Goal: Task Accomplishment & Management: Use online tool/utility

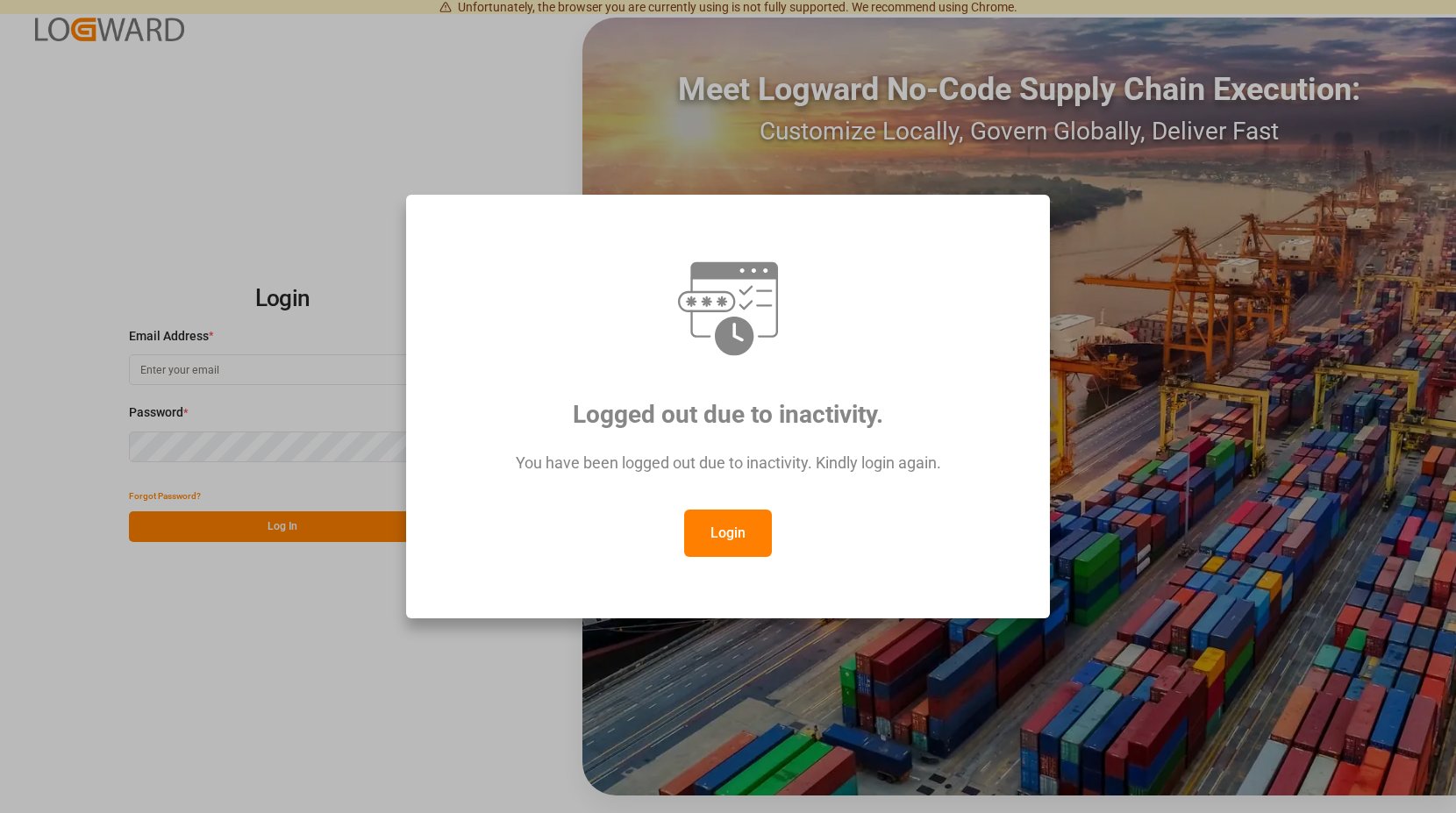
type input "[PERSON_NAME][EMAIL_ADDRESS][PERSON_NAME][DOMAIN_NAME]"
click at [722, 533] on button "Login" at bounding box center [728, 533] width 88 height 47
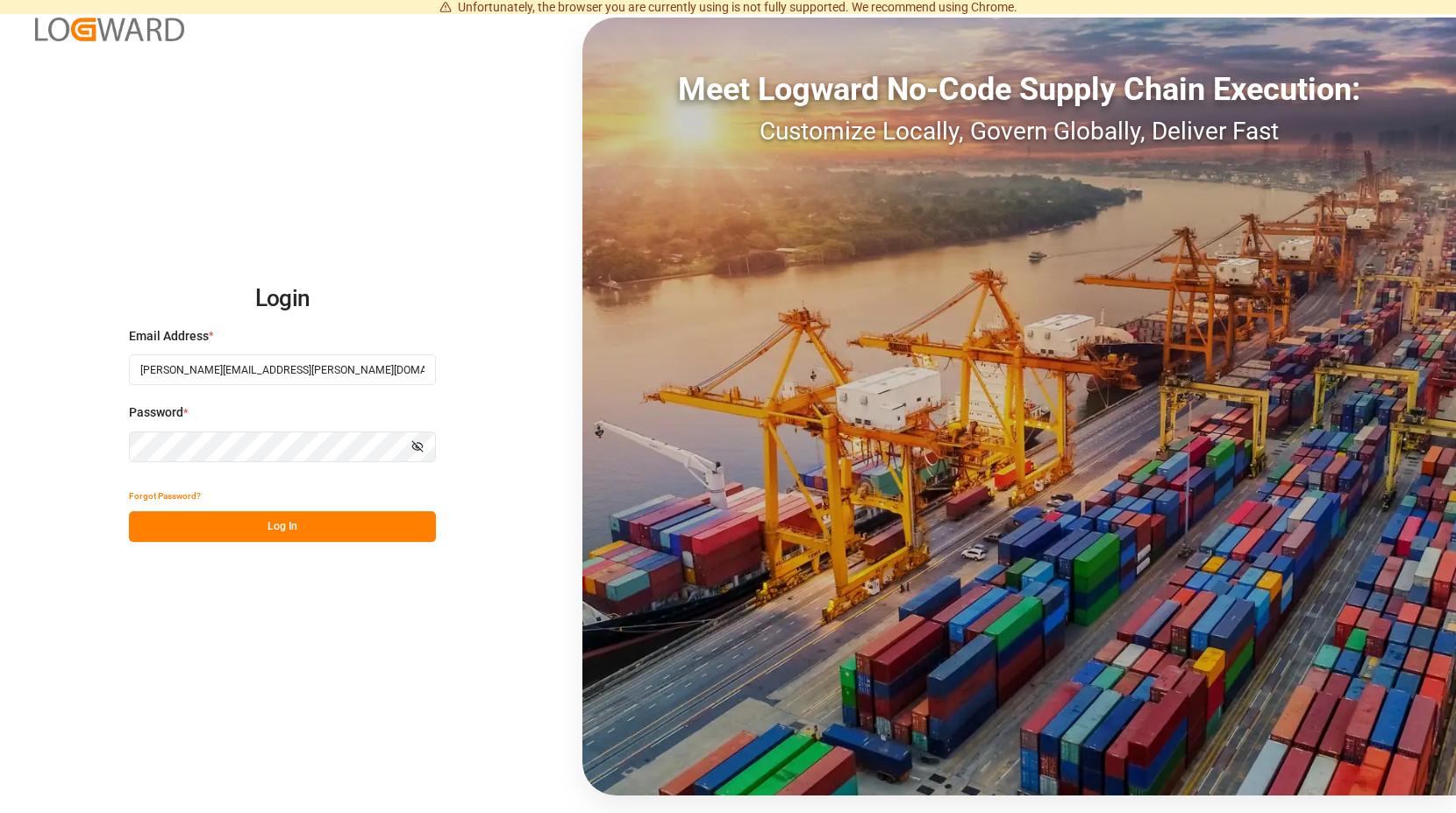
click at [303, 529] on button "Log In" at bounding box center [282, 526] width 306 height 30
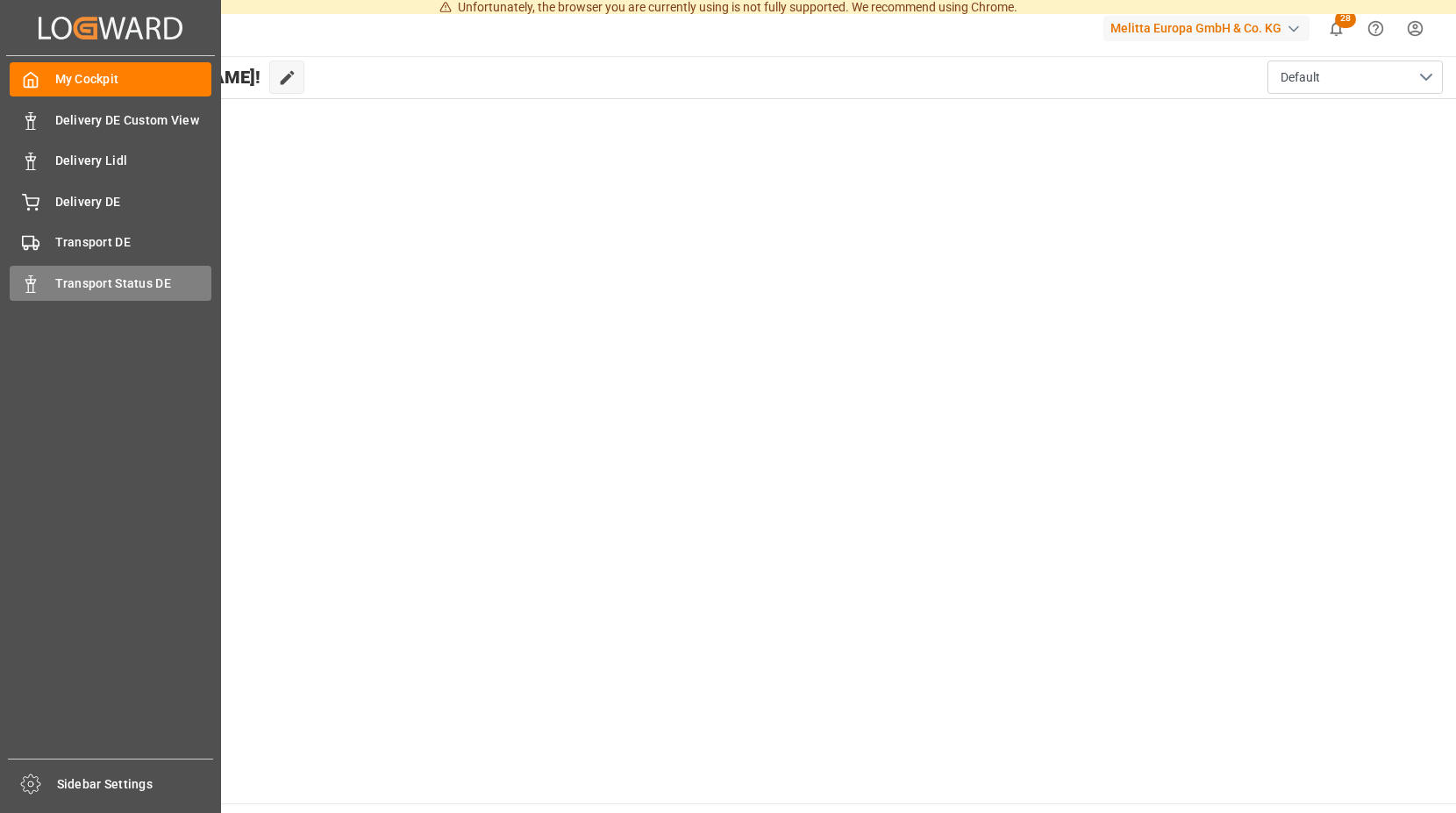
click at [33, 277] on icon at bounding box center [30, 284] width 18 height 18
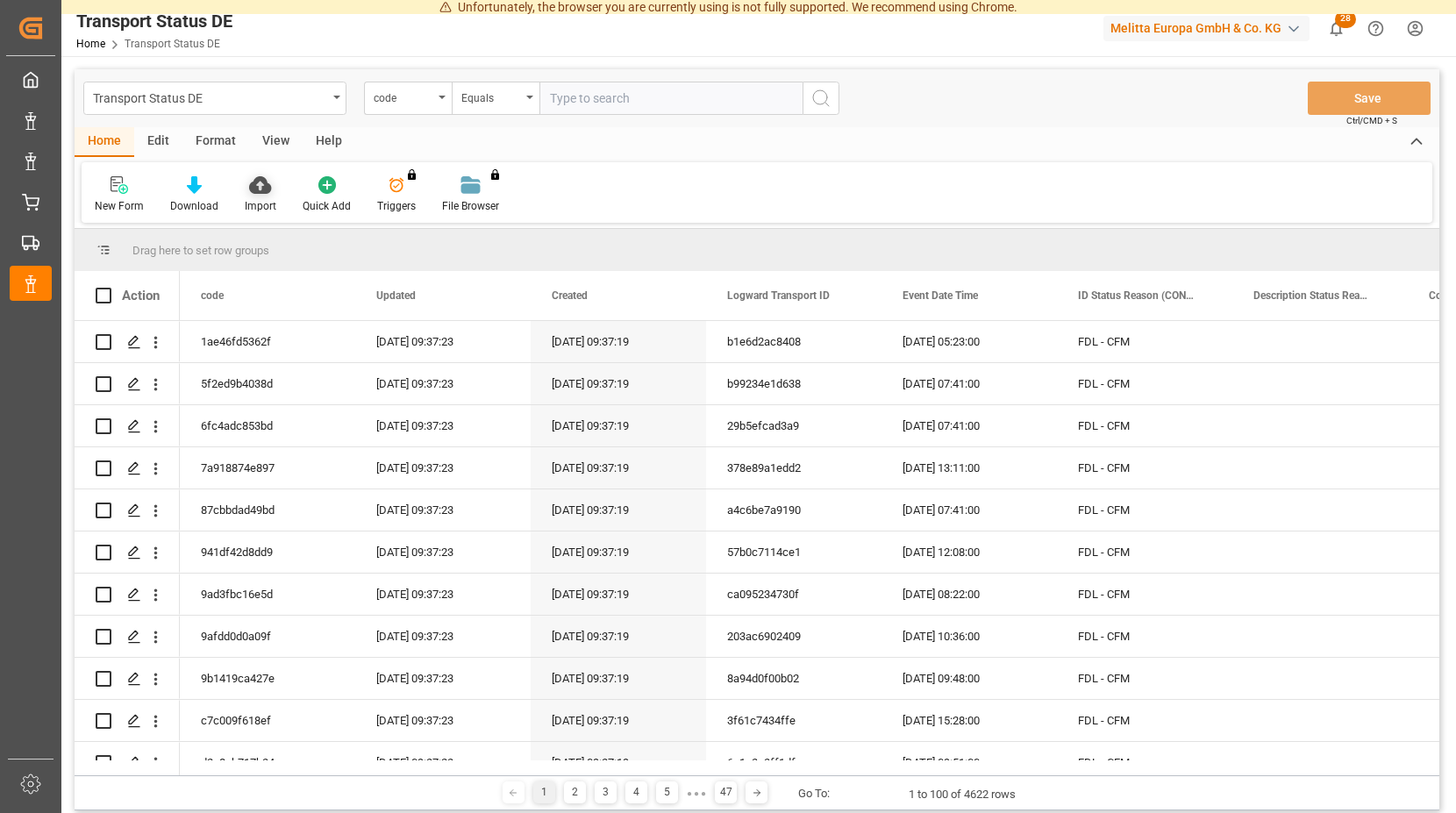
click at [258, 192] on icon at bounding box center [259, 185] width 22 height 18
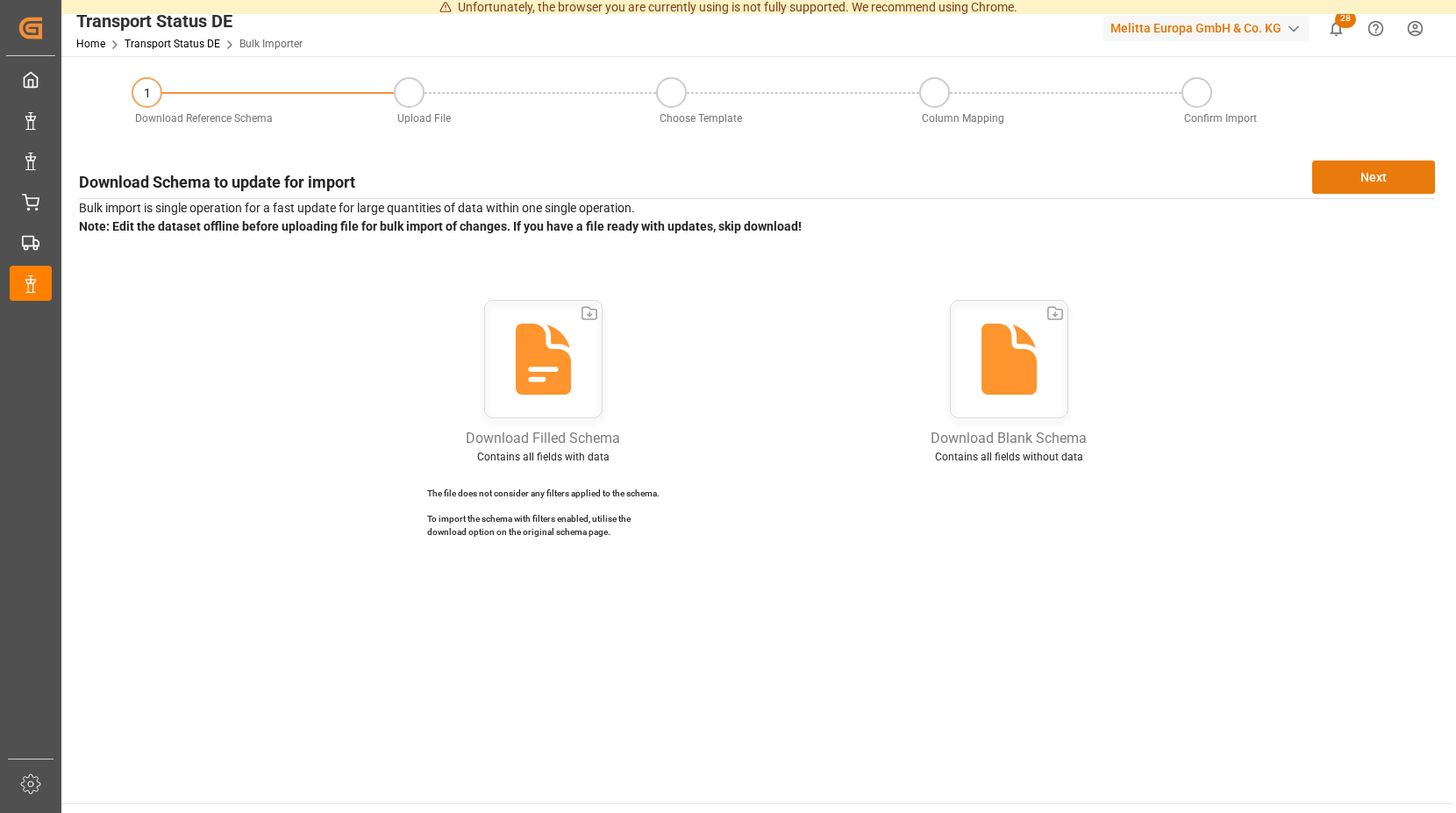
click at [1381, 179] on button "Next" at bounding box center [1373, 177] width 122 height 33
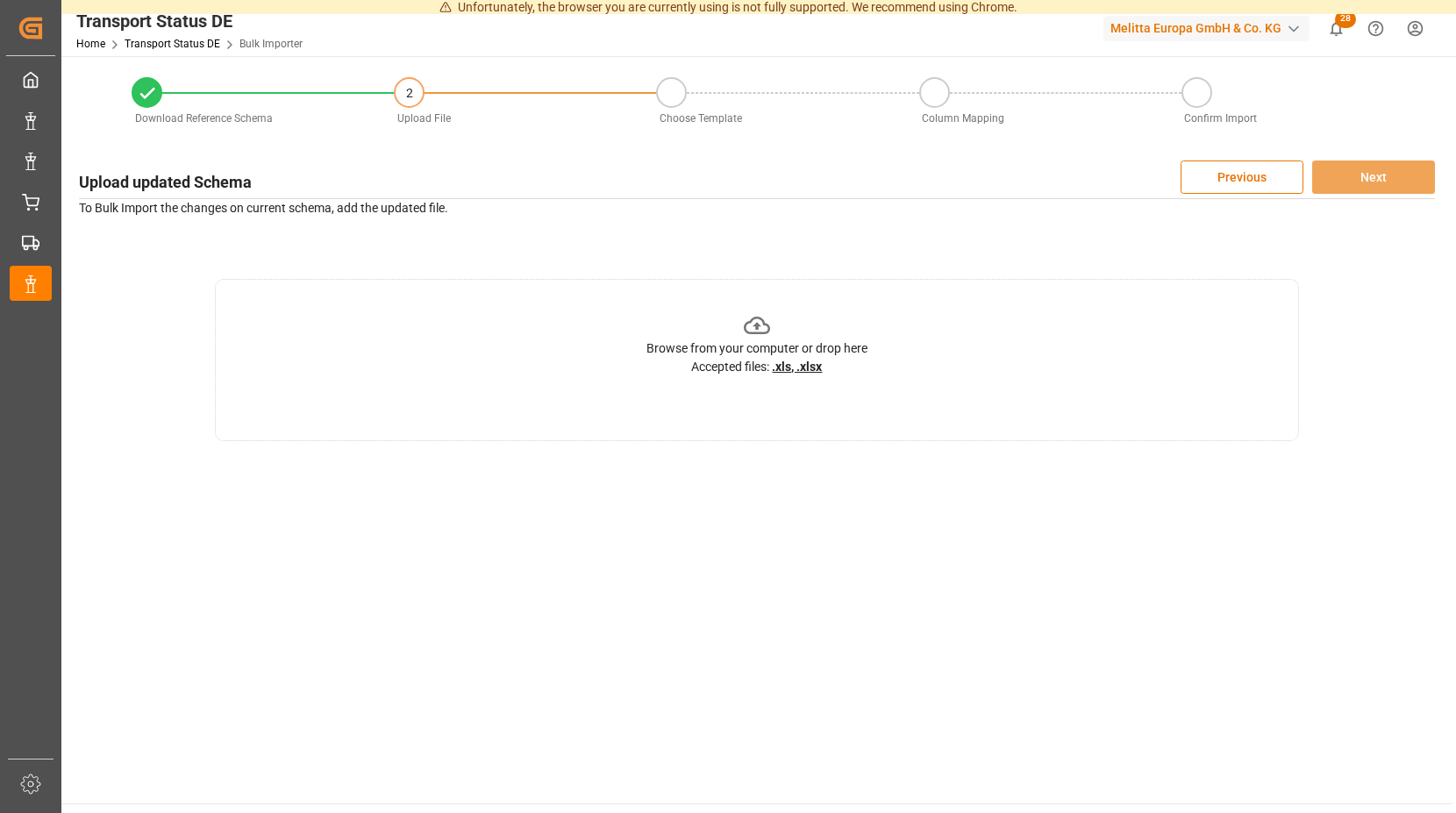
click at [761, 330] on icon at bounding box center [757, 326] width 27 height 27
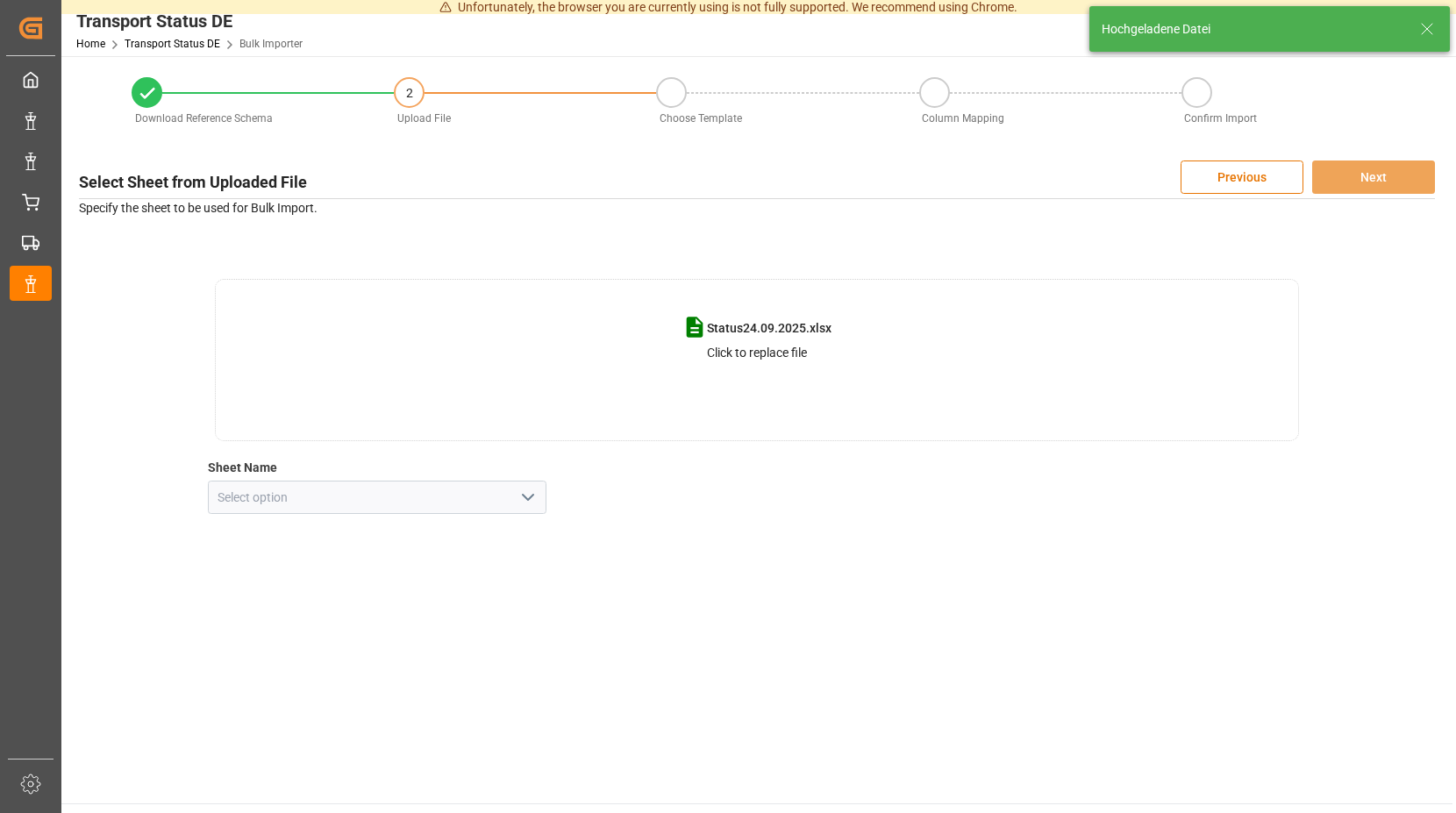
click at [530, 498] on icon "open menu" at bounding box center [527, 497] width 21 height 21
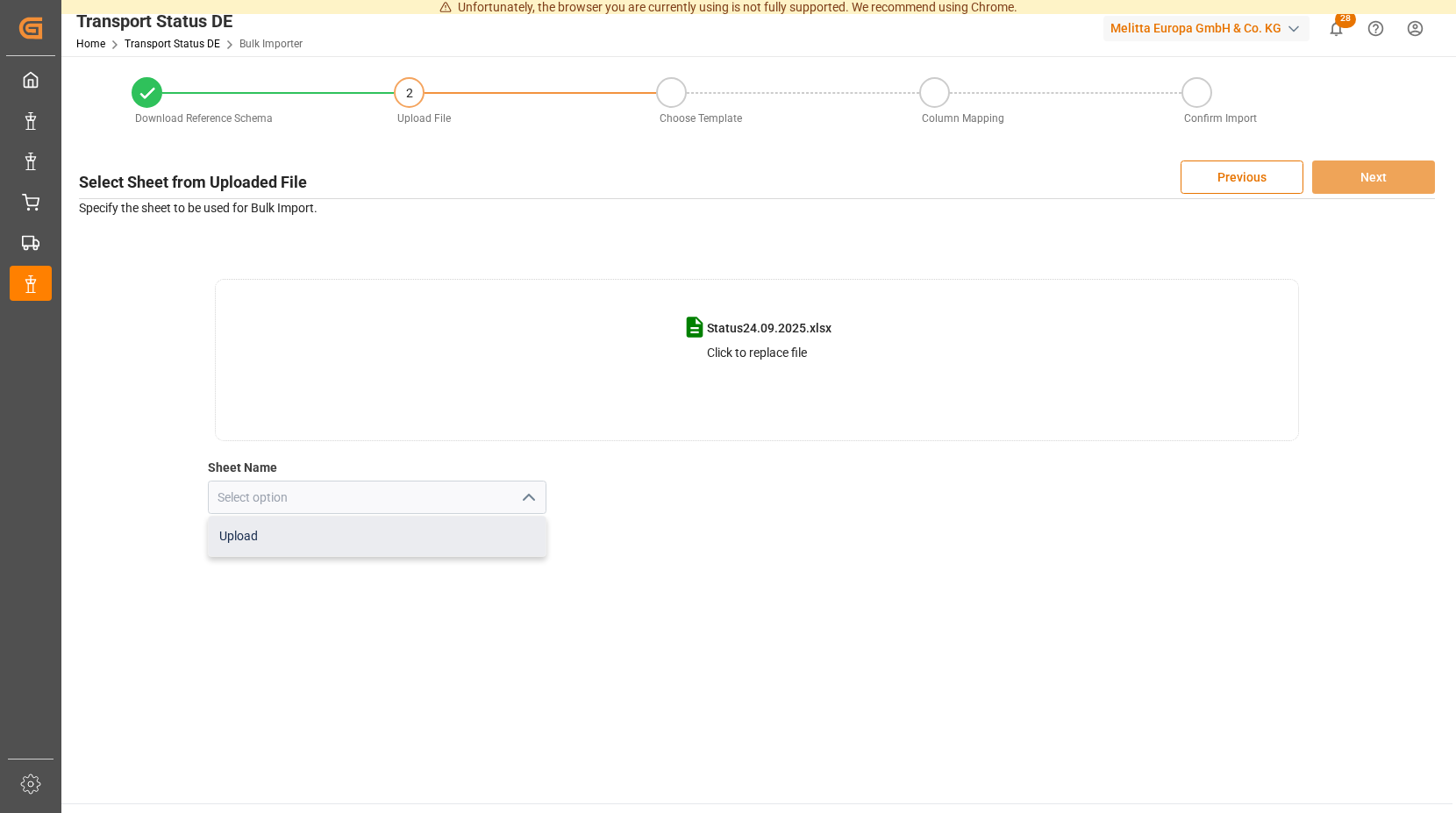
click at [390, 539] on div "Upload" at bounding box center [377, 536] width 338 height 39
type input "Upload"
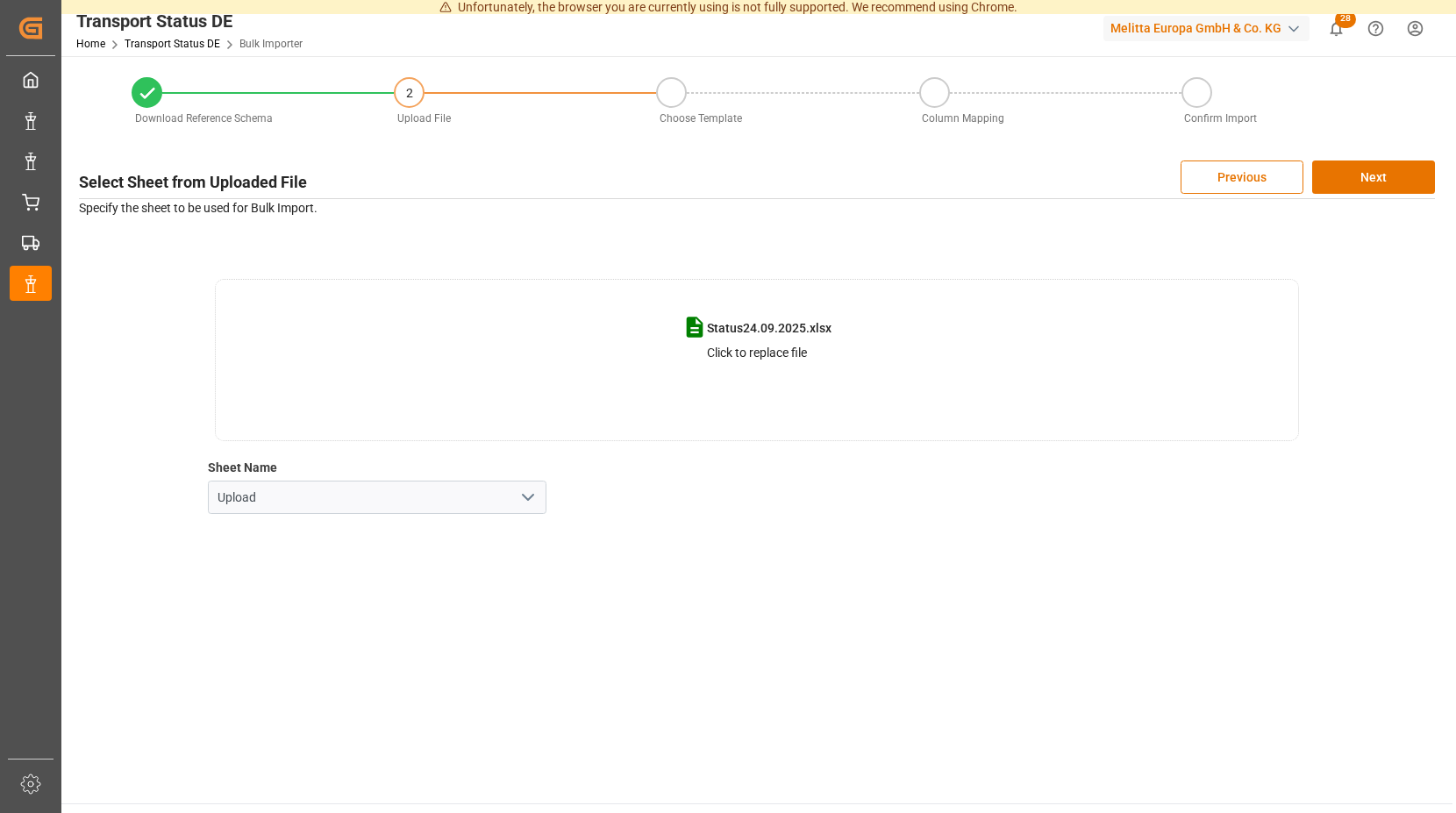
click at [530, 497] on icon "open menu" at bounding box center [527, 497] width 21 height 21
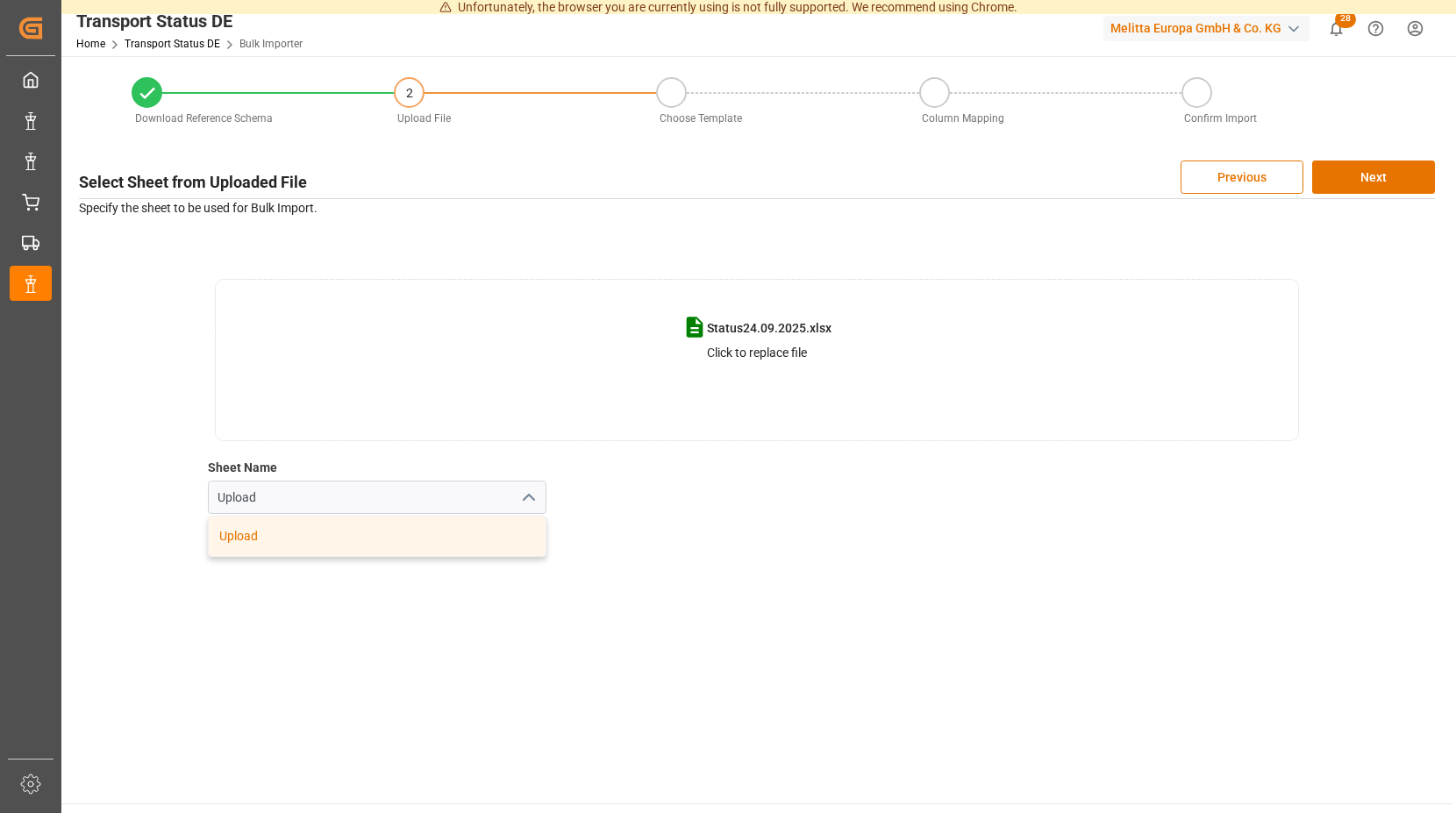
click at [293, 535] on div "Upload" at bounding box center [377, 536] width 338 height 39
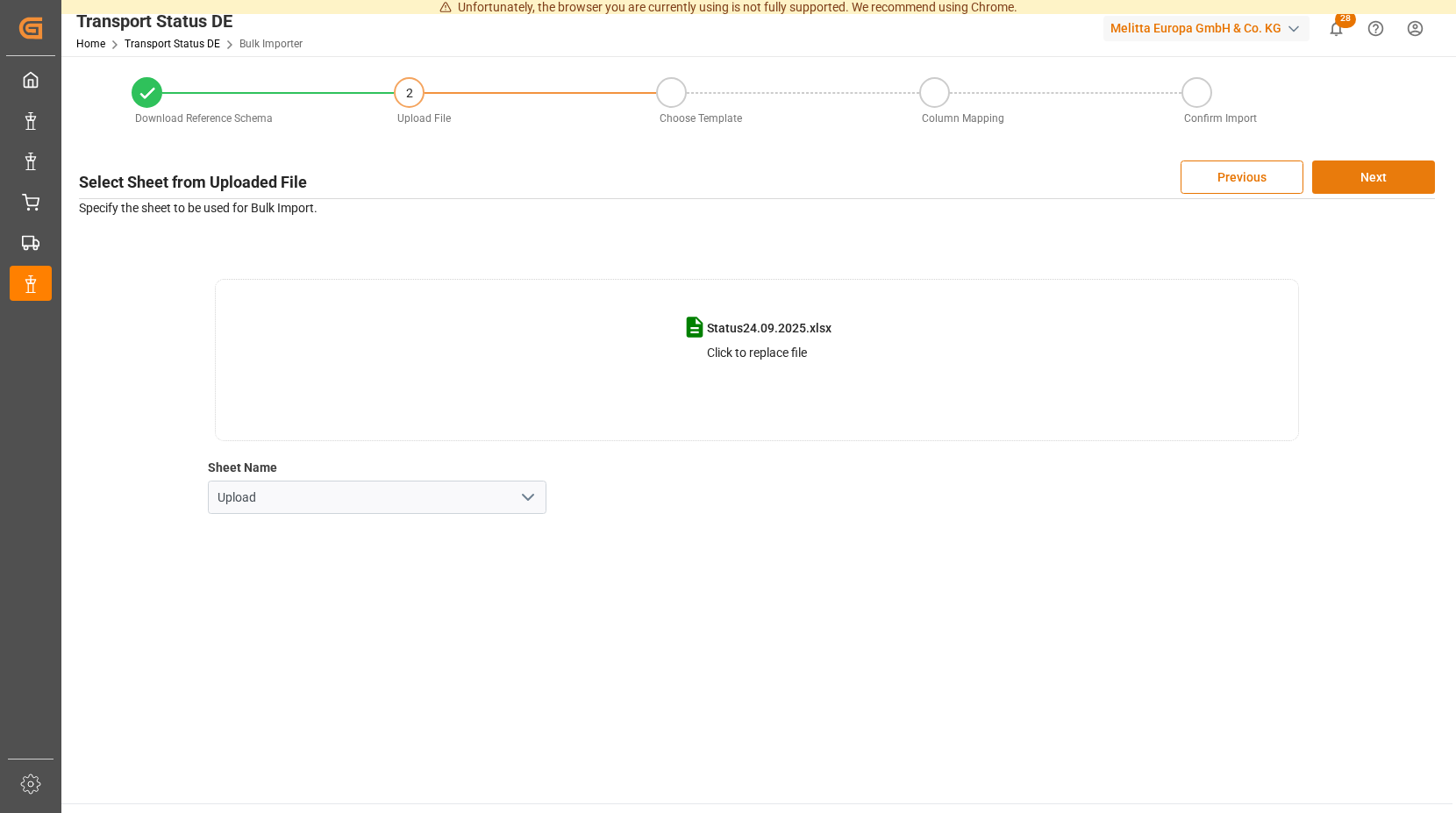
click at [1375, 170] on button "Next" at bounding box center [1373, 177] width 122 height 33
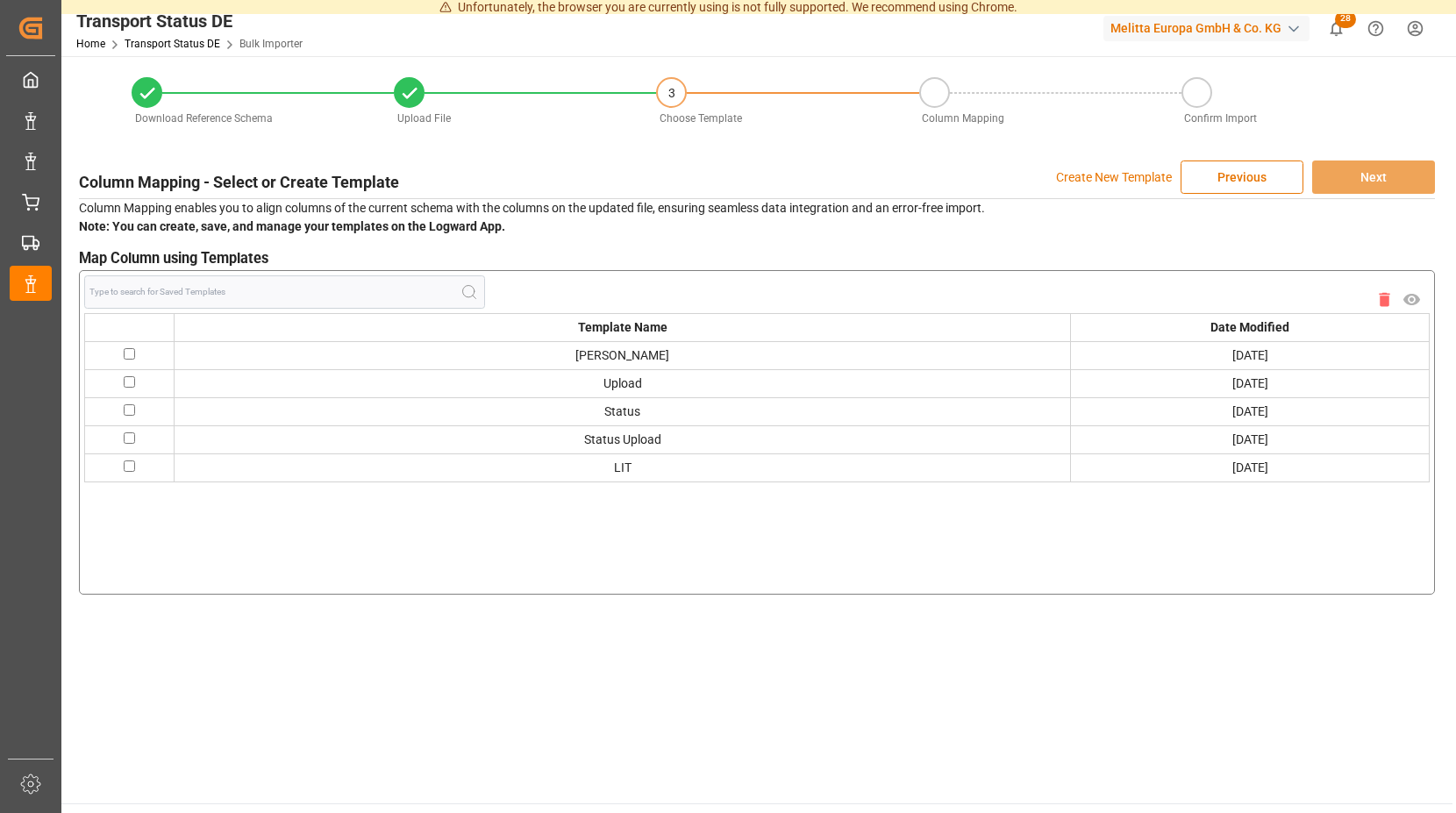
click at [133, 355] on input "checkbox" at bounding box center [129, 355] width 12 height 12
checkbox input "true"
click at [1355, 167] on button "Next" at bounding box center [1373, 177] width 122 height 33
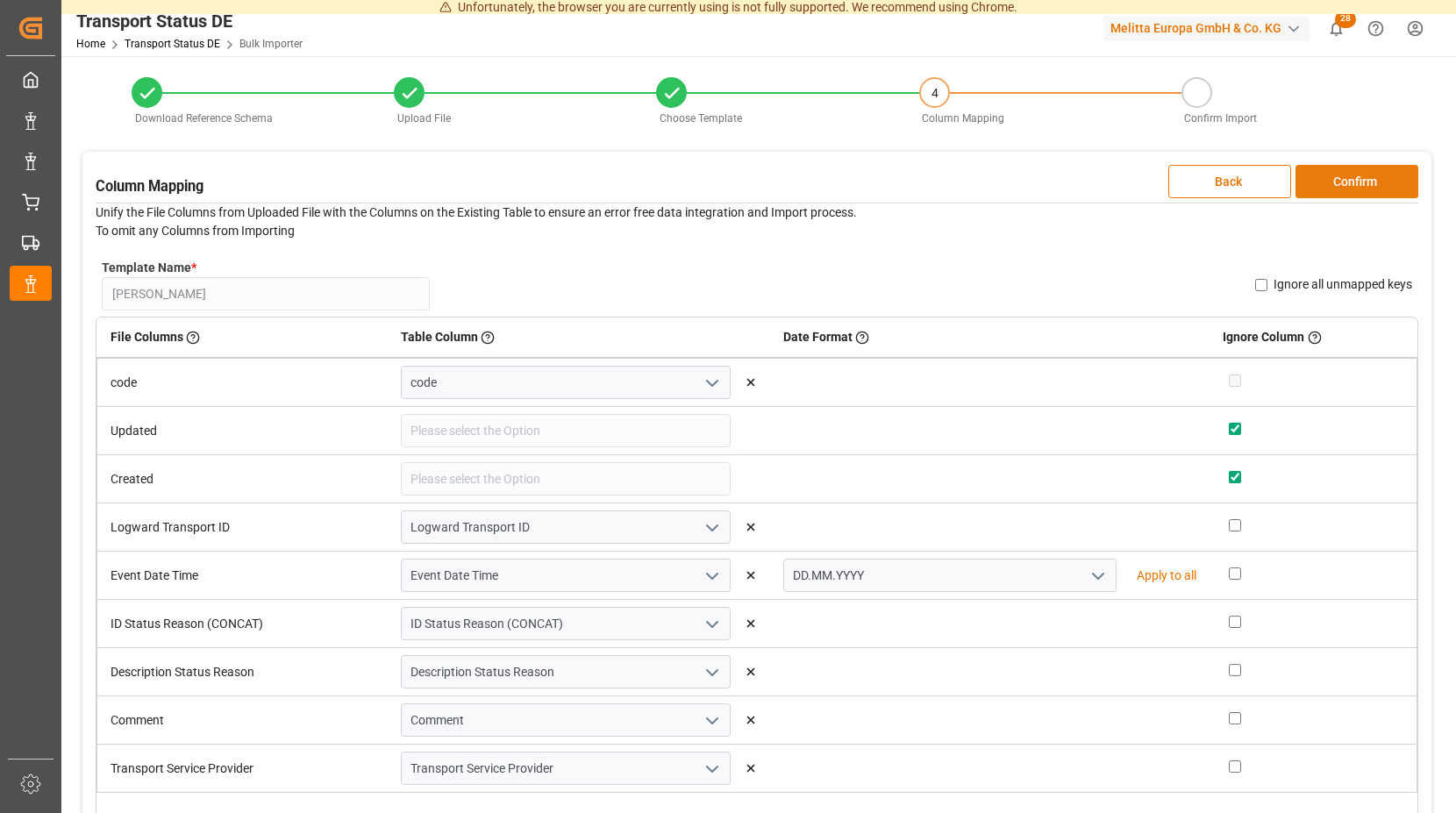
click at [1314, 178] on button "Confirm" at bounding box center [1356, 181] width 122 height 33
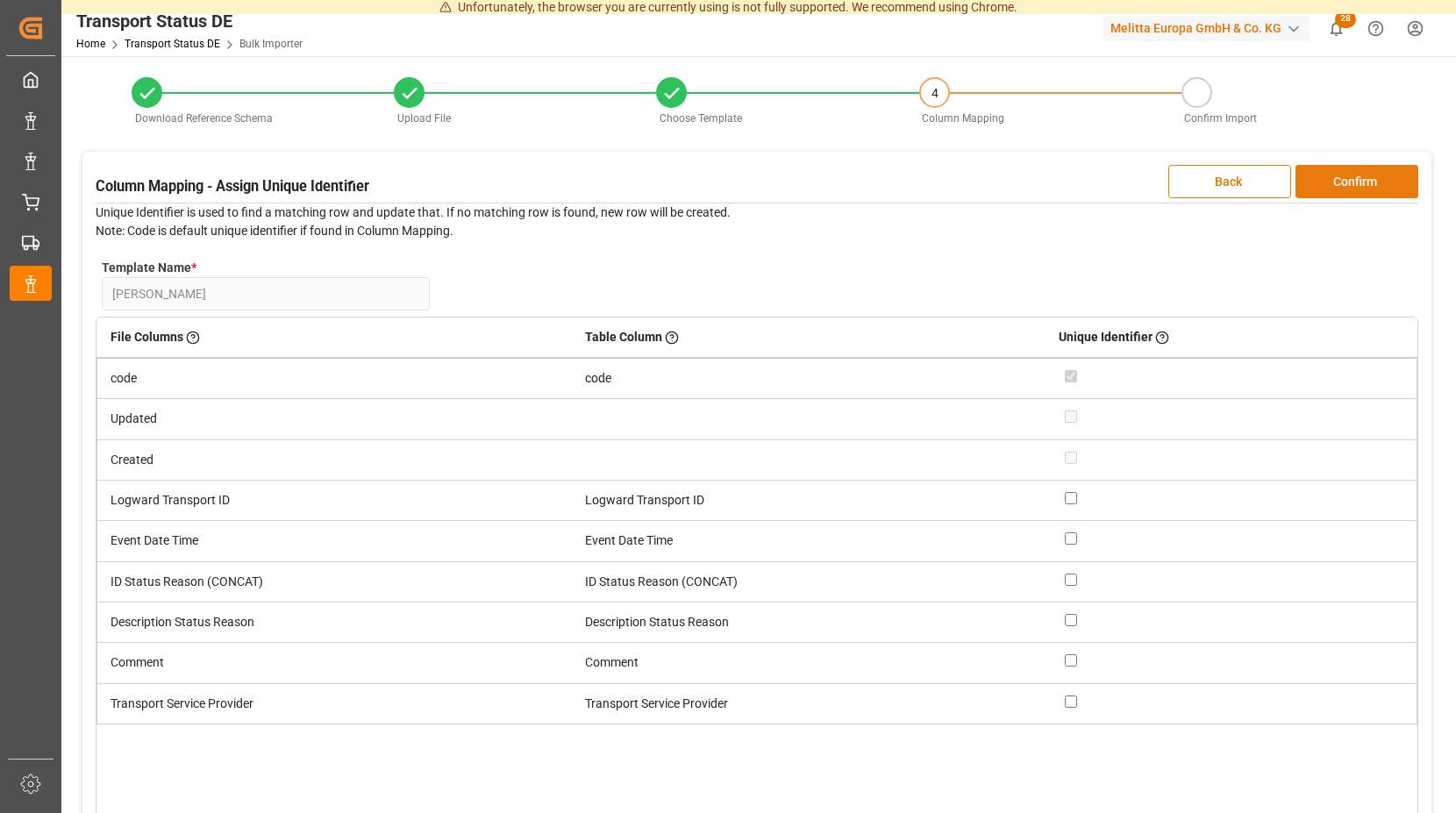
click at [1314, 178] on button "Confirm" at bounding box center [1356, 181] width 122 height 33
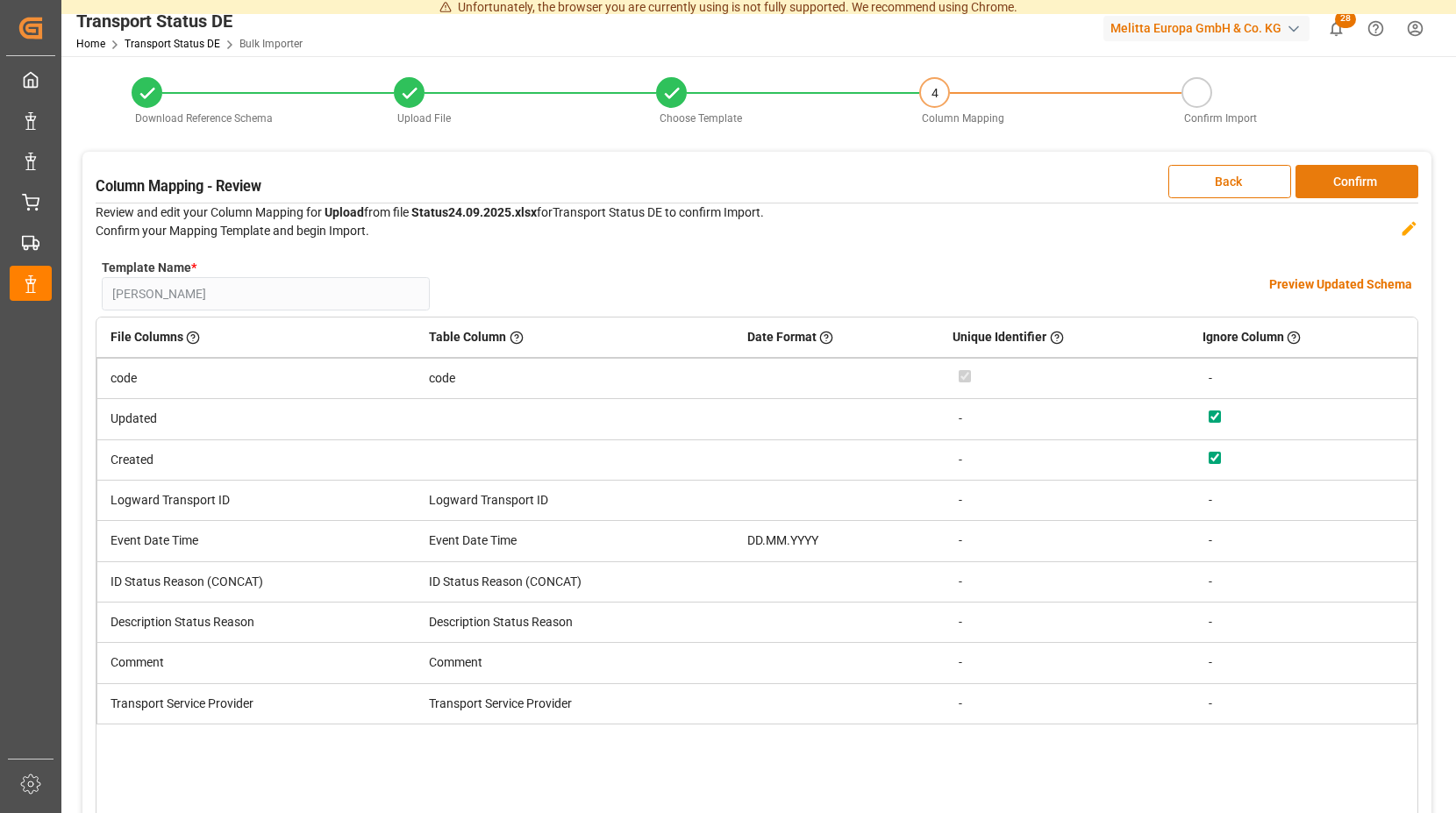
click at [1314, 178] on button "Confirm" at bounding box center [1356, 181] width 122 height 33
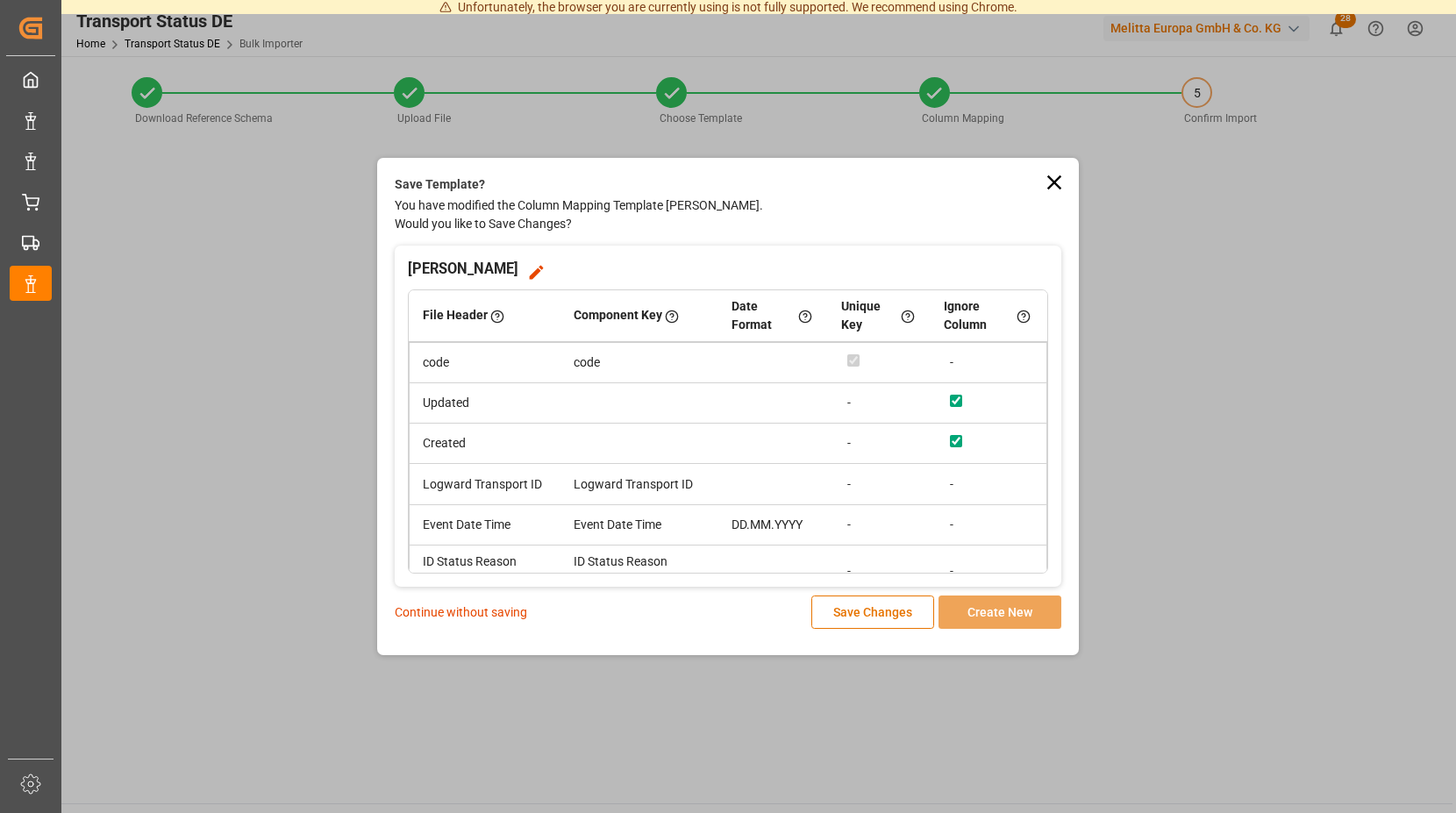
click at [503, 617] on p "Continue without saving" at bounding box center [460, 612] width 132 height 19
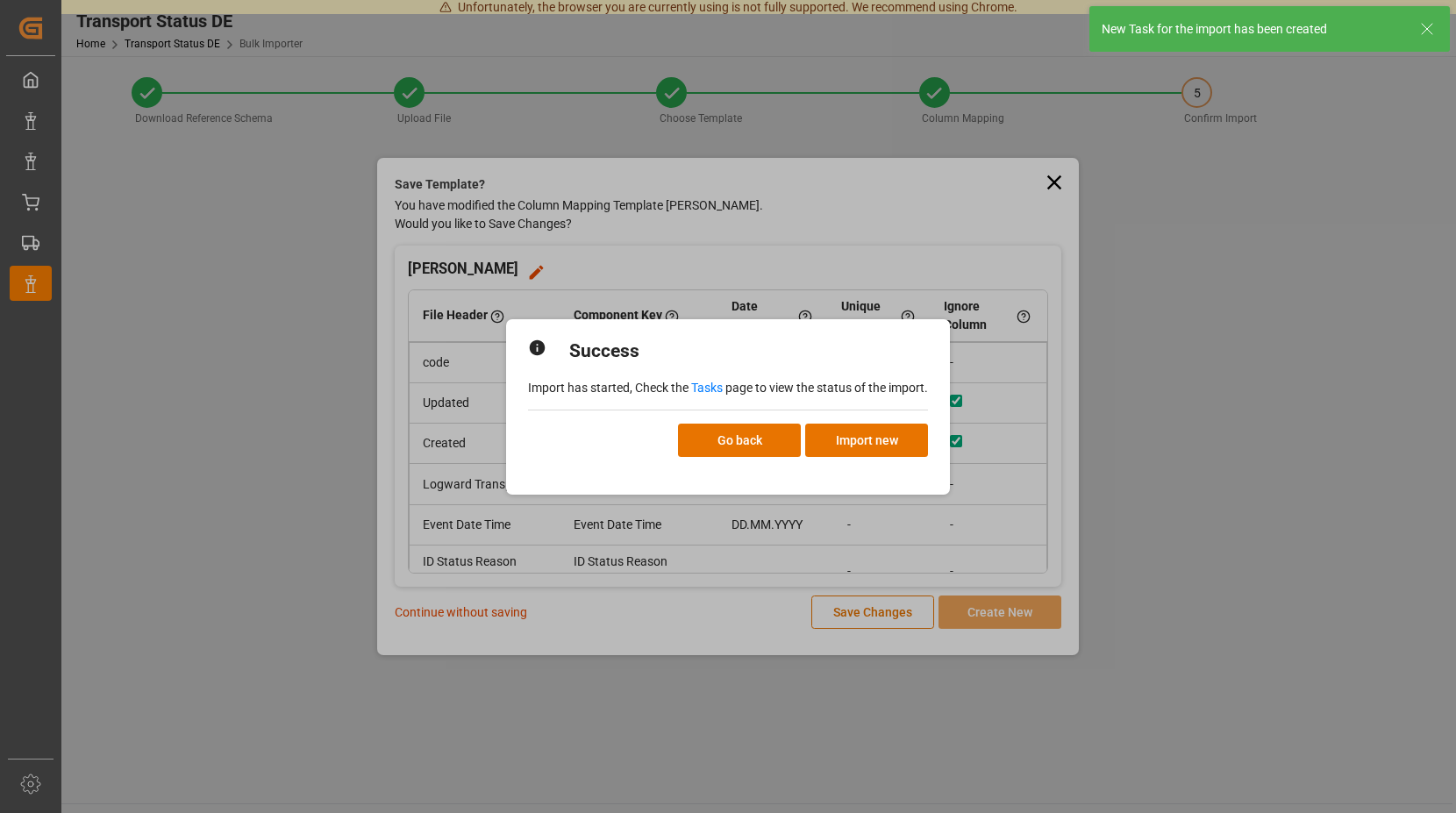
click at [704, 392] on link "Tasks" at bounding box center [707, 388] width 31 height 14
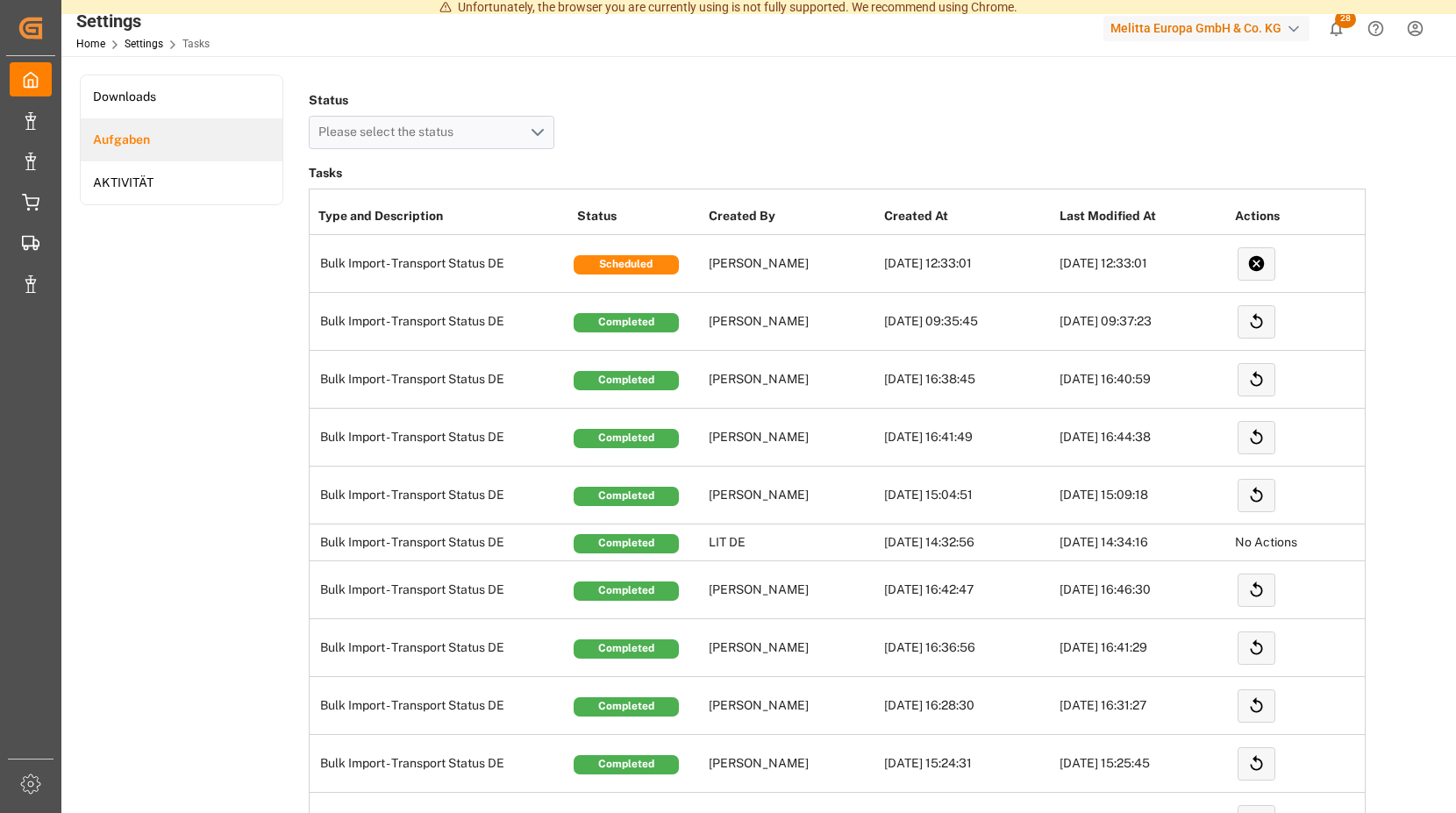
click at [1336, 28] on icon "show 28 new notifications" at bounding box center [1336, 28] width 19 height 19
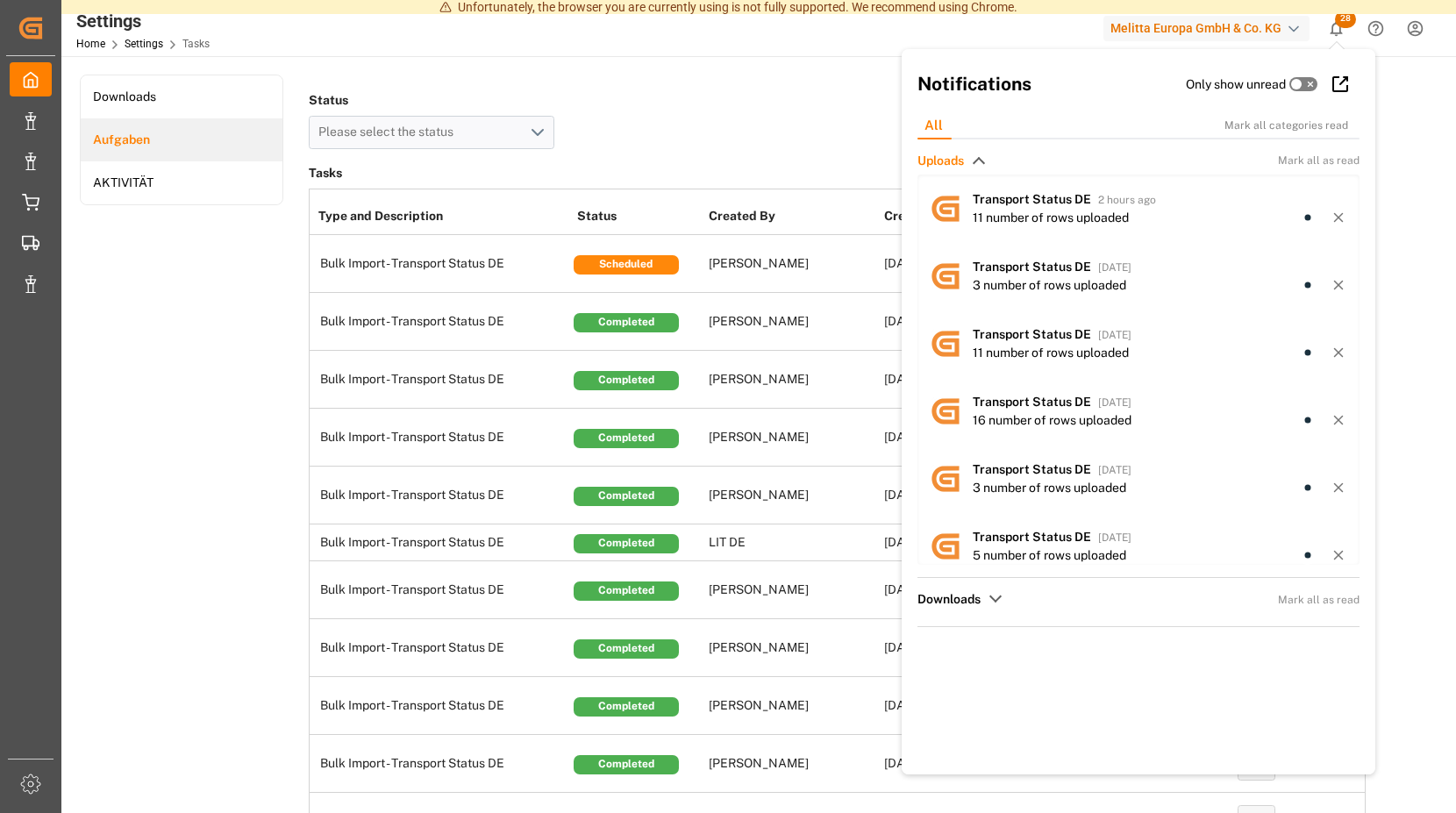
click at [1336, 28] on icon "show 28 new notifications" at bounding box center [1336, 28] width 19 height 19
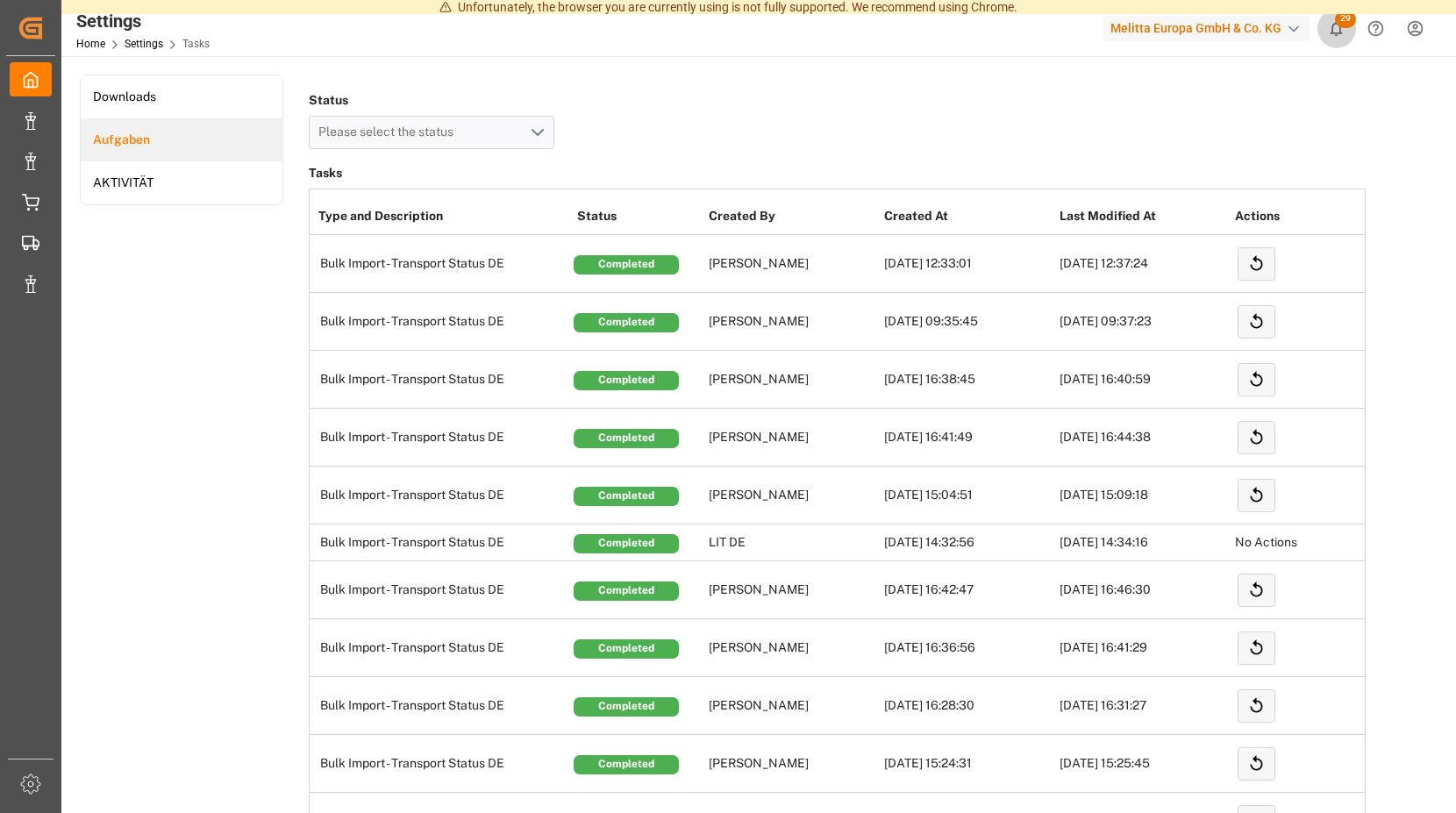
click at [1339, 19] on span "29" at bounding box center [1344, 20] width 21 height 18
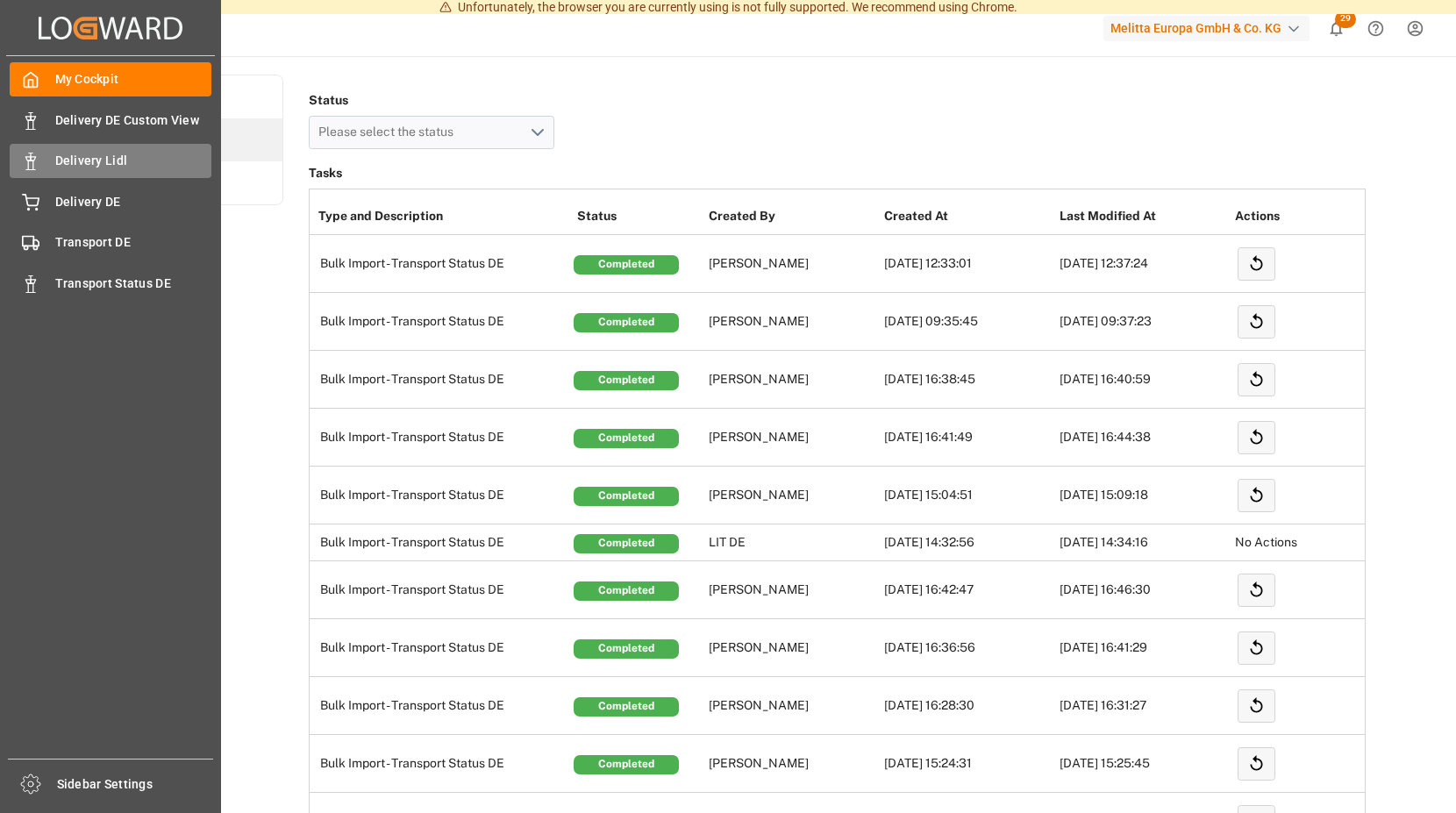
click at [142, 156] on span "Delivery Lidl" at bounding box center [133, 161] width 157 height 19
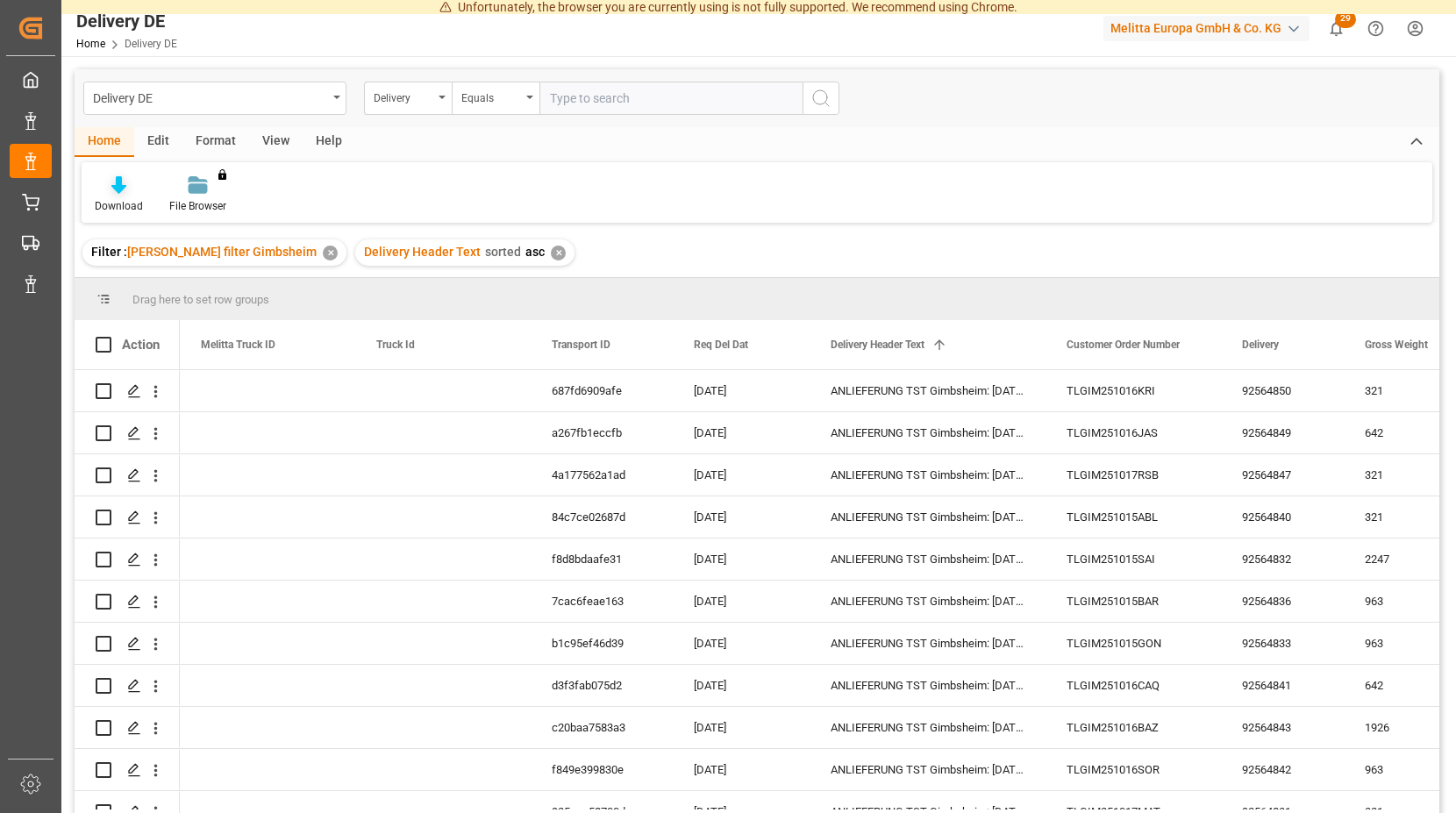
click at [118, 184] on icon at bounding box center [118, 185] width 15 height 18
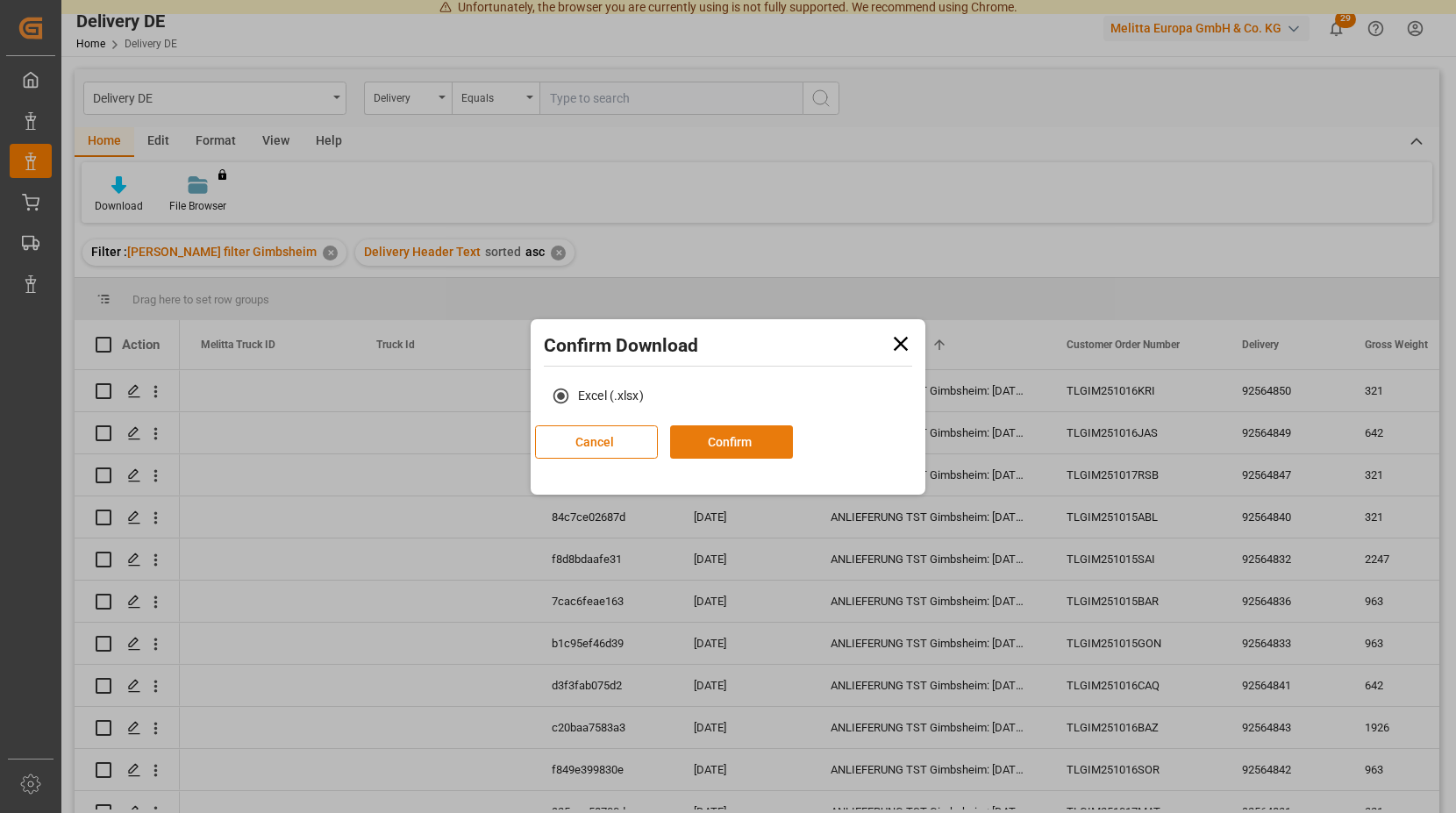
click at [793, 446] on button "Confirm" at bounding box center [730, 442] width 122 height 33
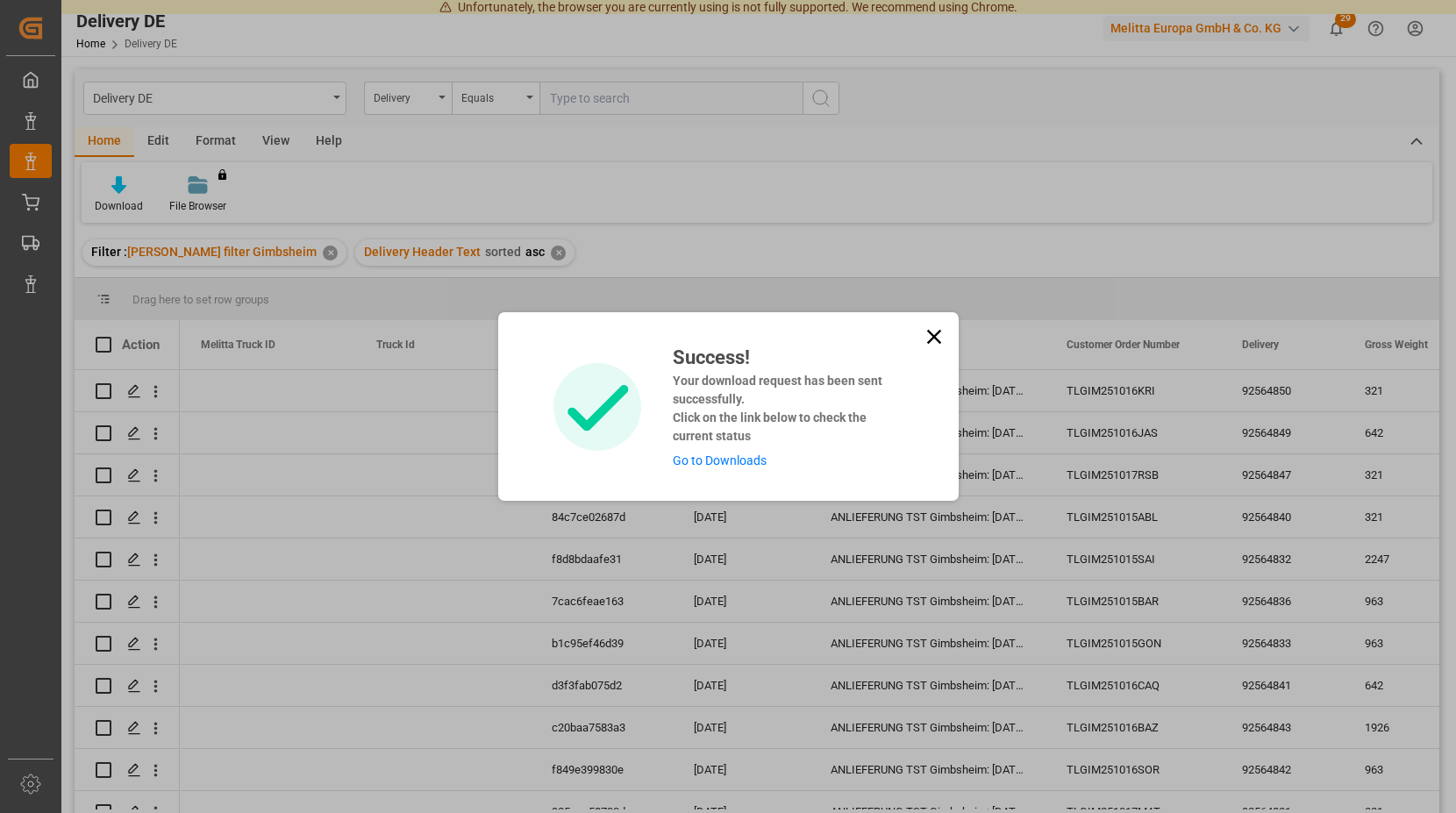
click at [707, 455] on link "Go to Downloads" at bounding box center [720, 460] width 94 height 14
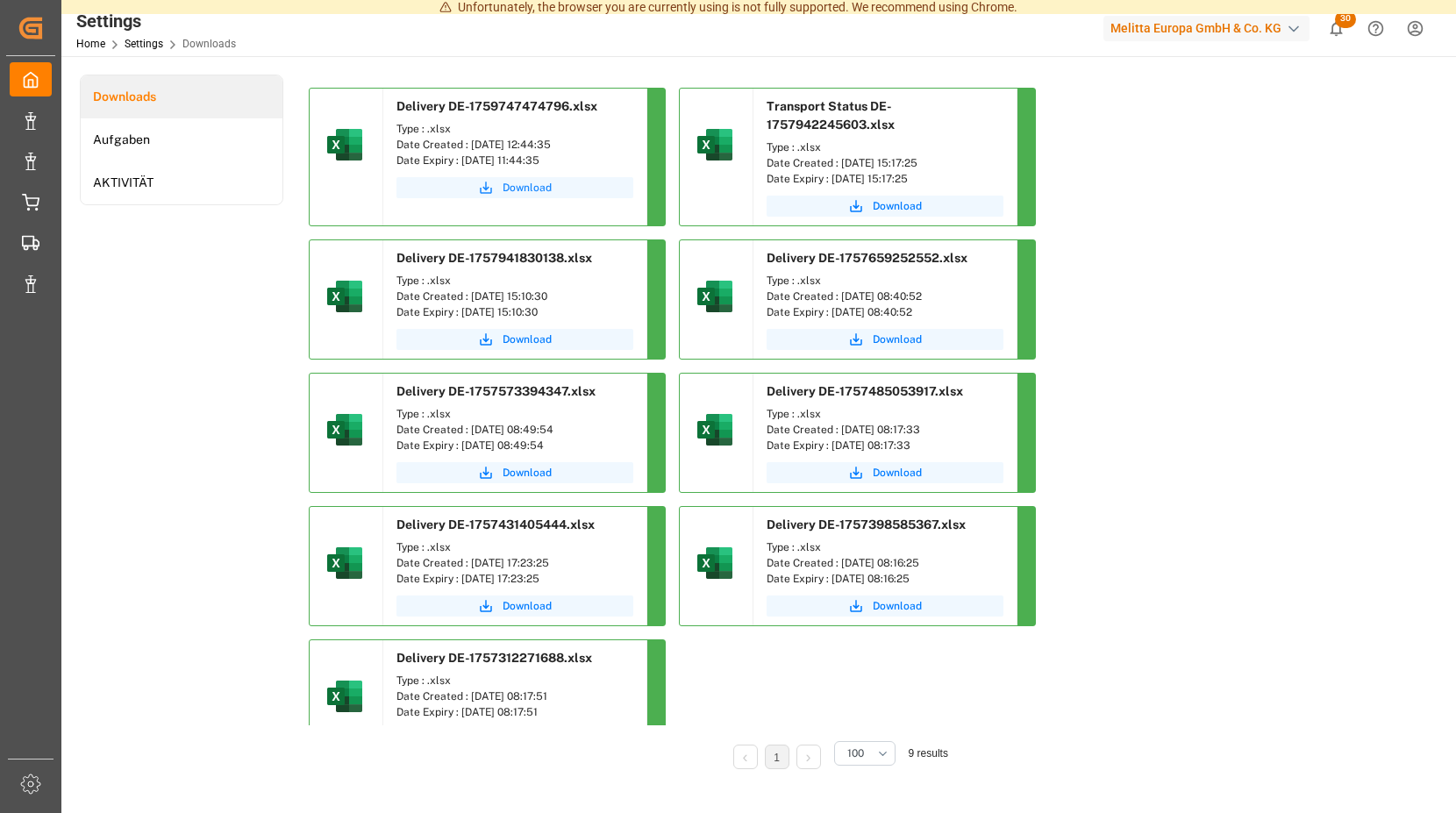
click at [518, 186] on span "Download" at bounding box center [527, 188] width 49 height 16
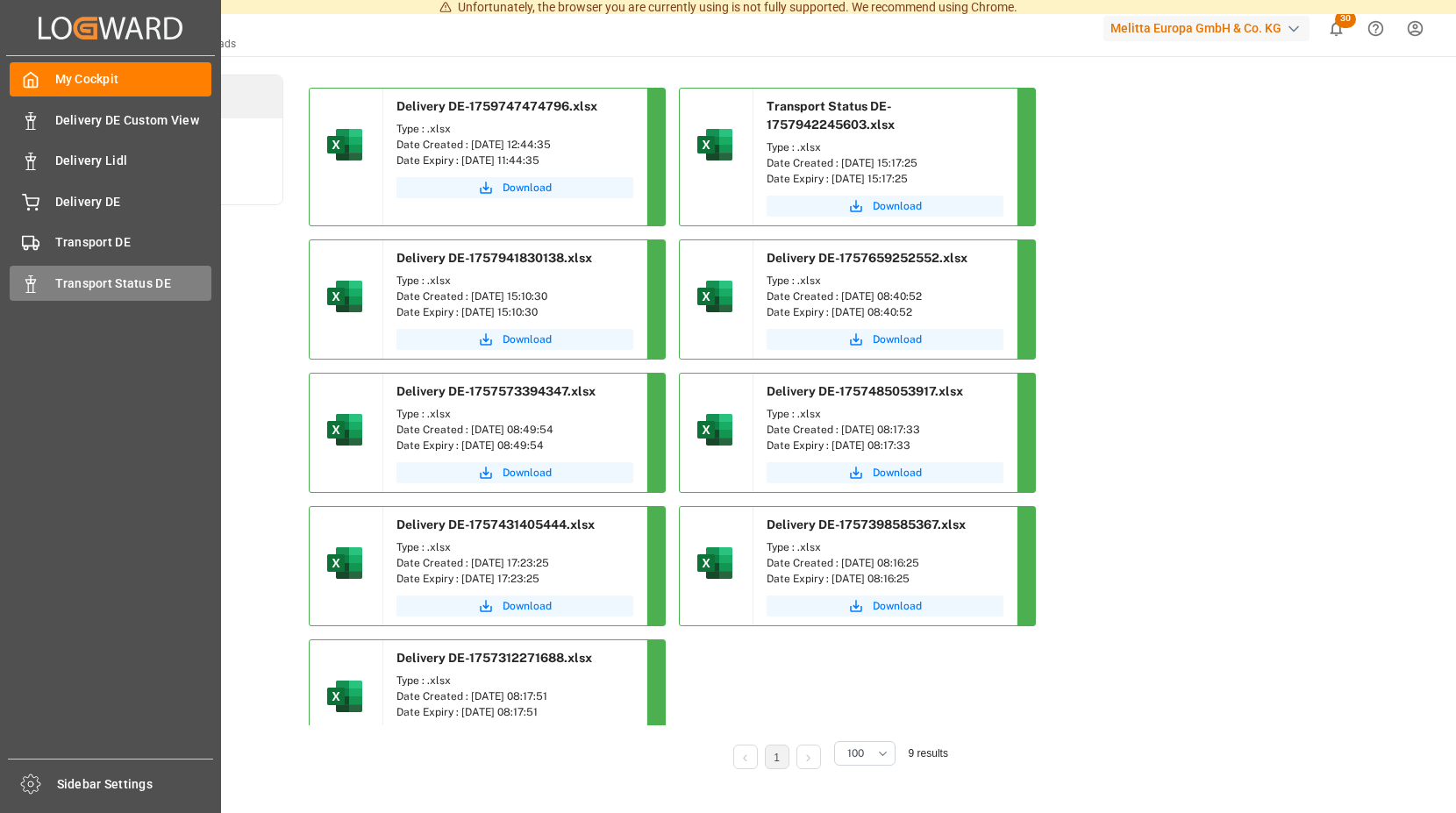
click at [79, 277] on span "Transport Status DE" at bounding box center [133, 283] width 157 height 19
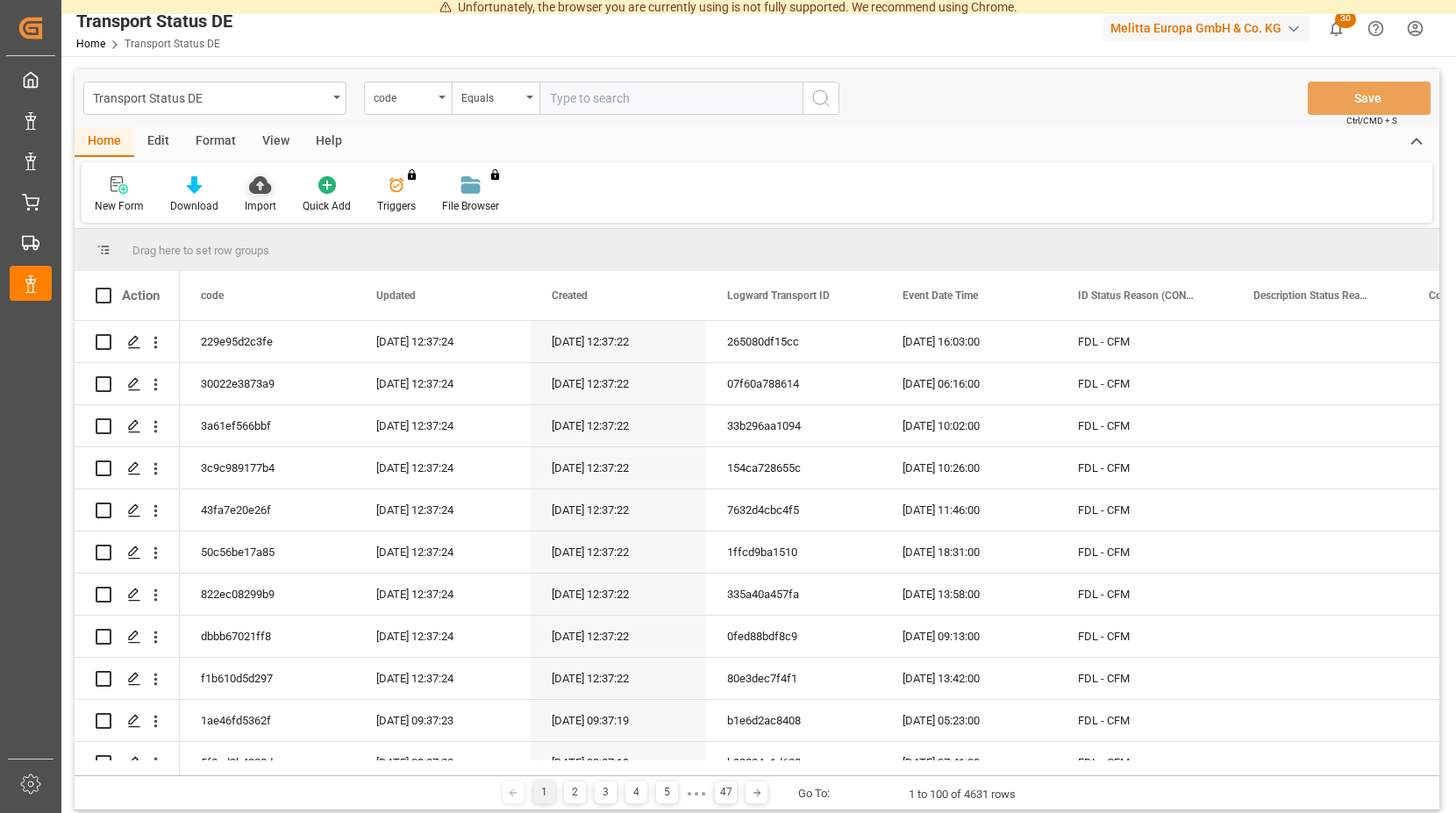
click at [258, 189] on icon at bounding box center [259, 185] width 22 height 18
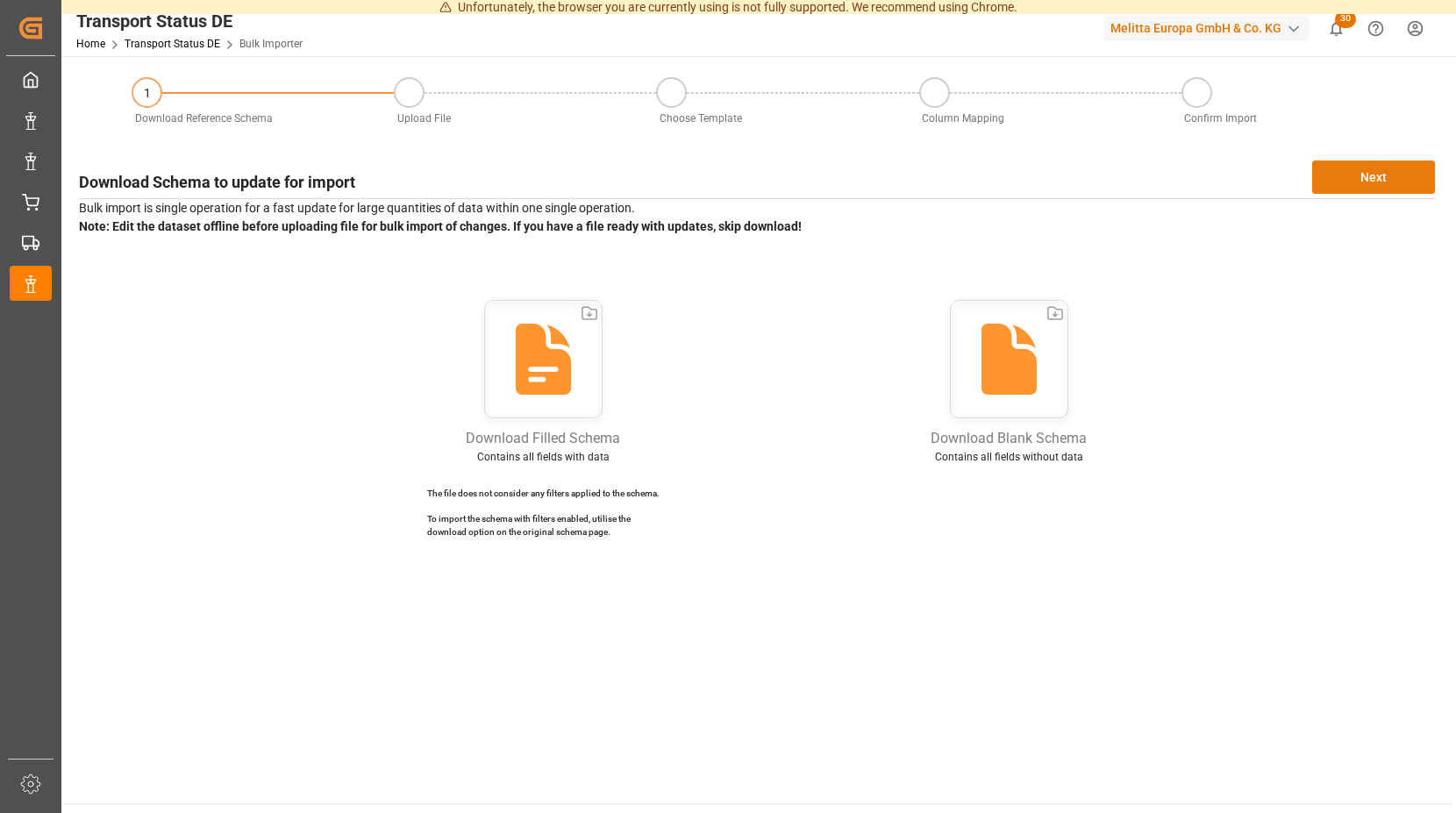
click at [1348, 180] on button "Next" at bounding box center [1373, 177] width 122 height 33
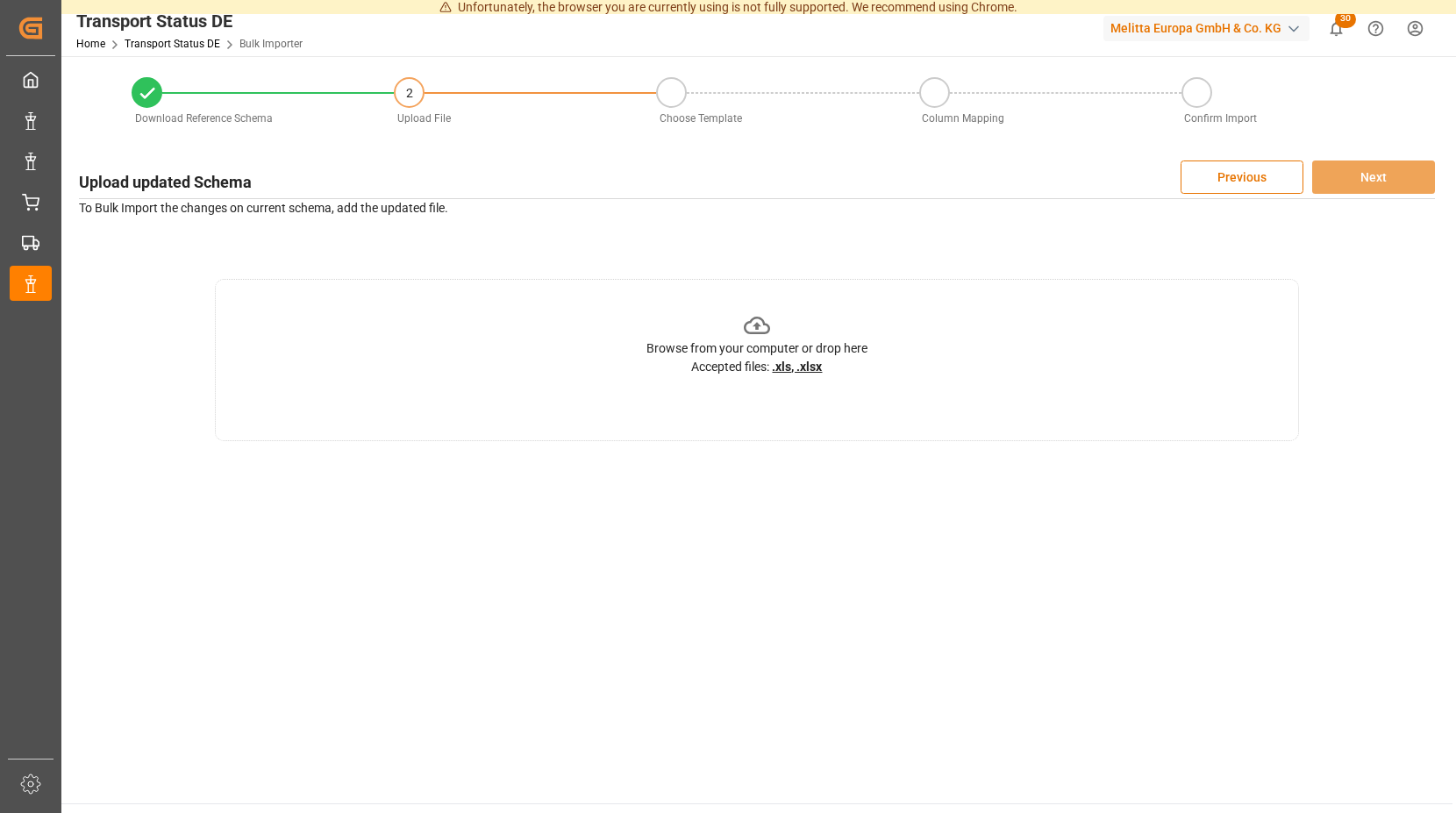
click at [765, 326] on icon at bounding box center [757, 326] width 27 height 27
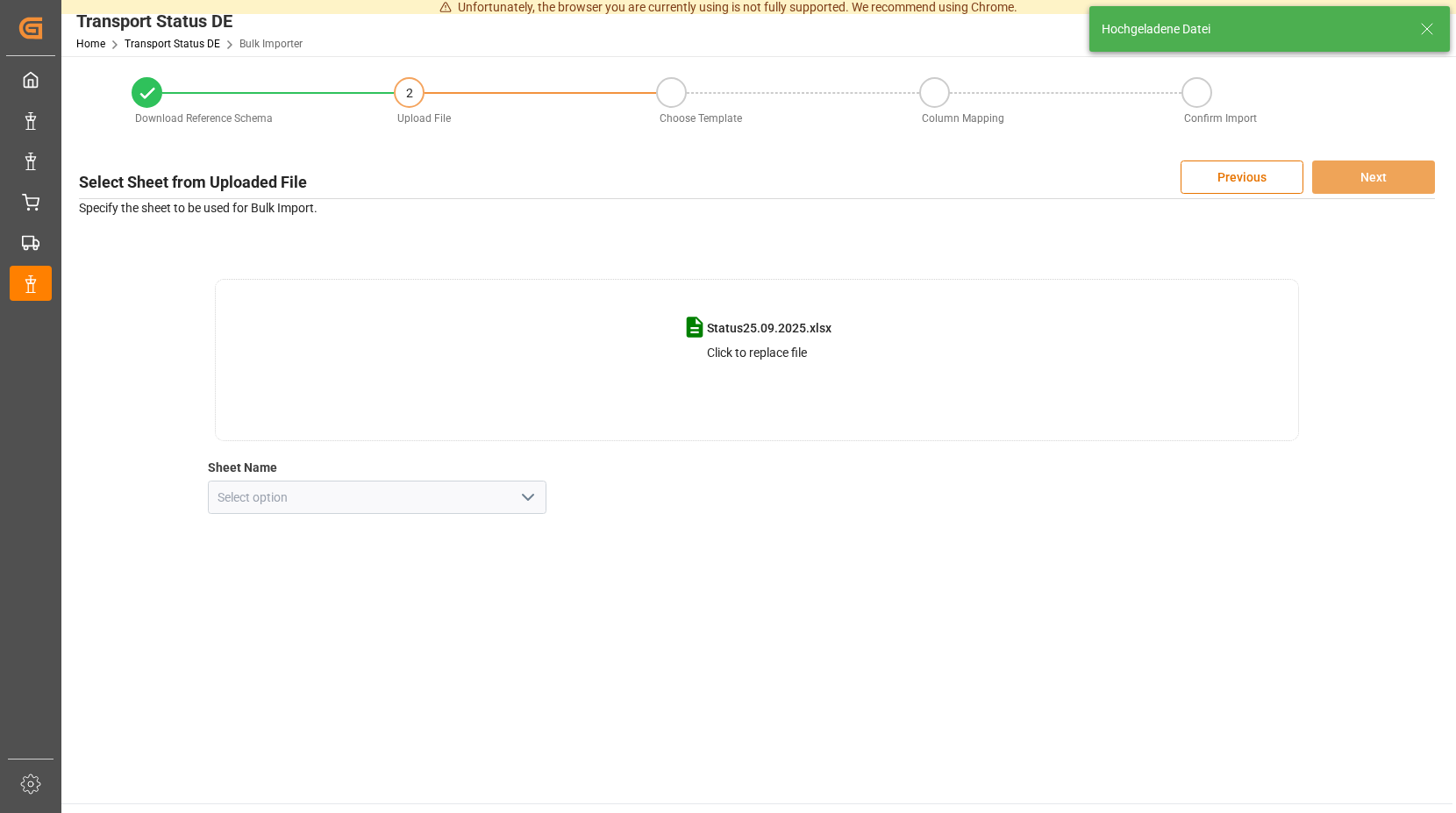
click at [533, 500] on icon "open menu" at bounding box center [527, 497] width 21 height 21
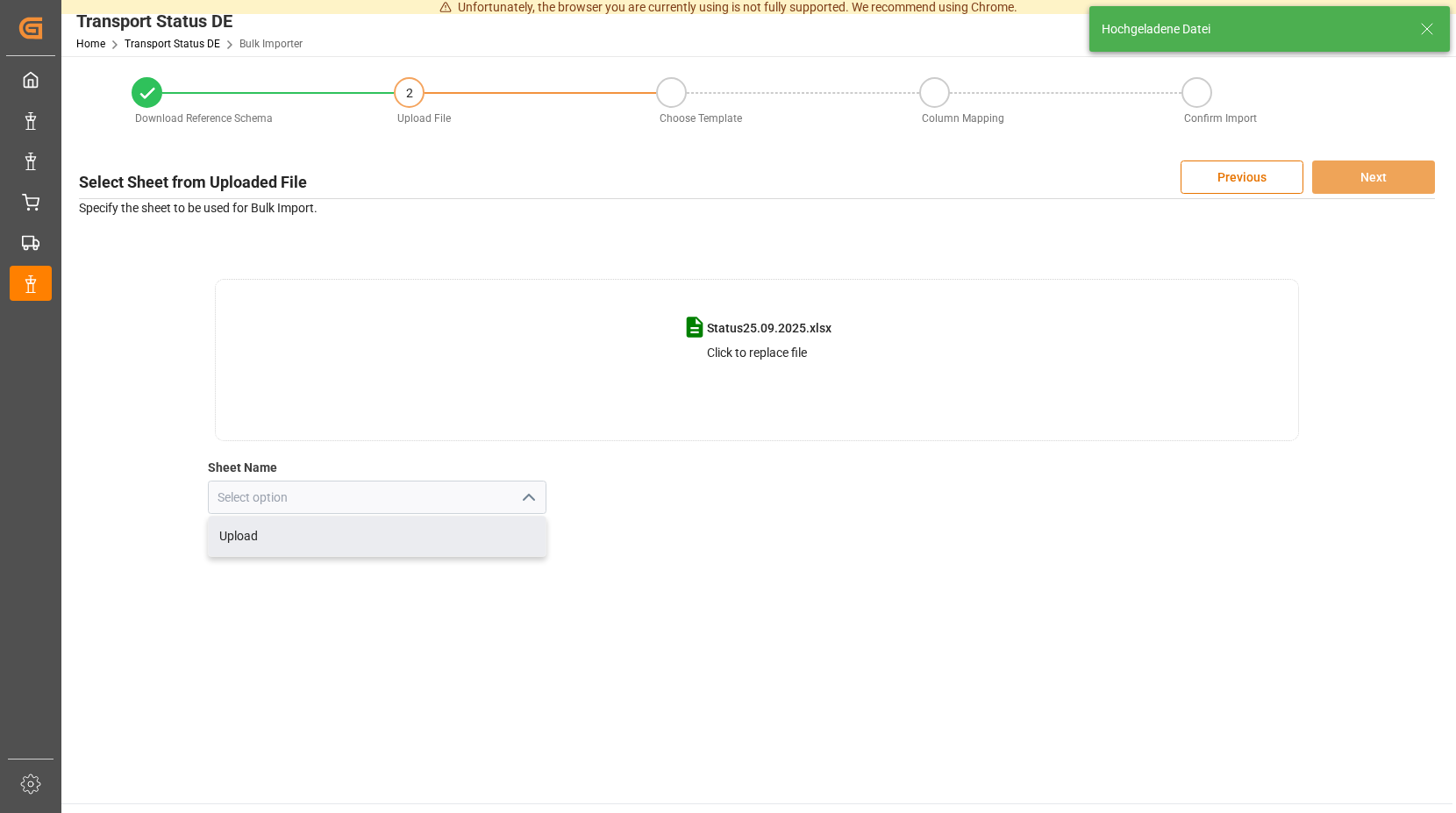
click at [276, 540] on div "Upload" at bounding box center [377, 536] width 338 height 39
type input "Upload"
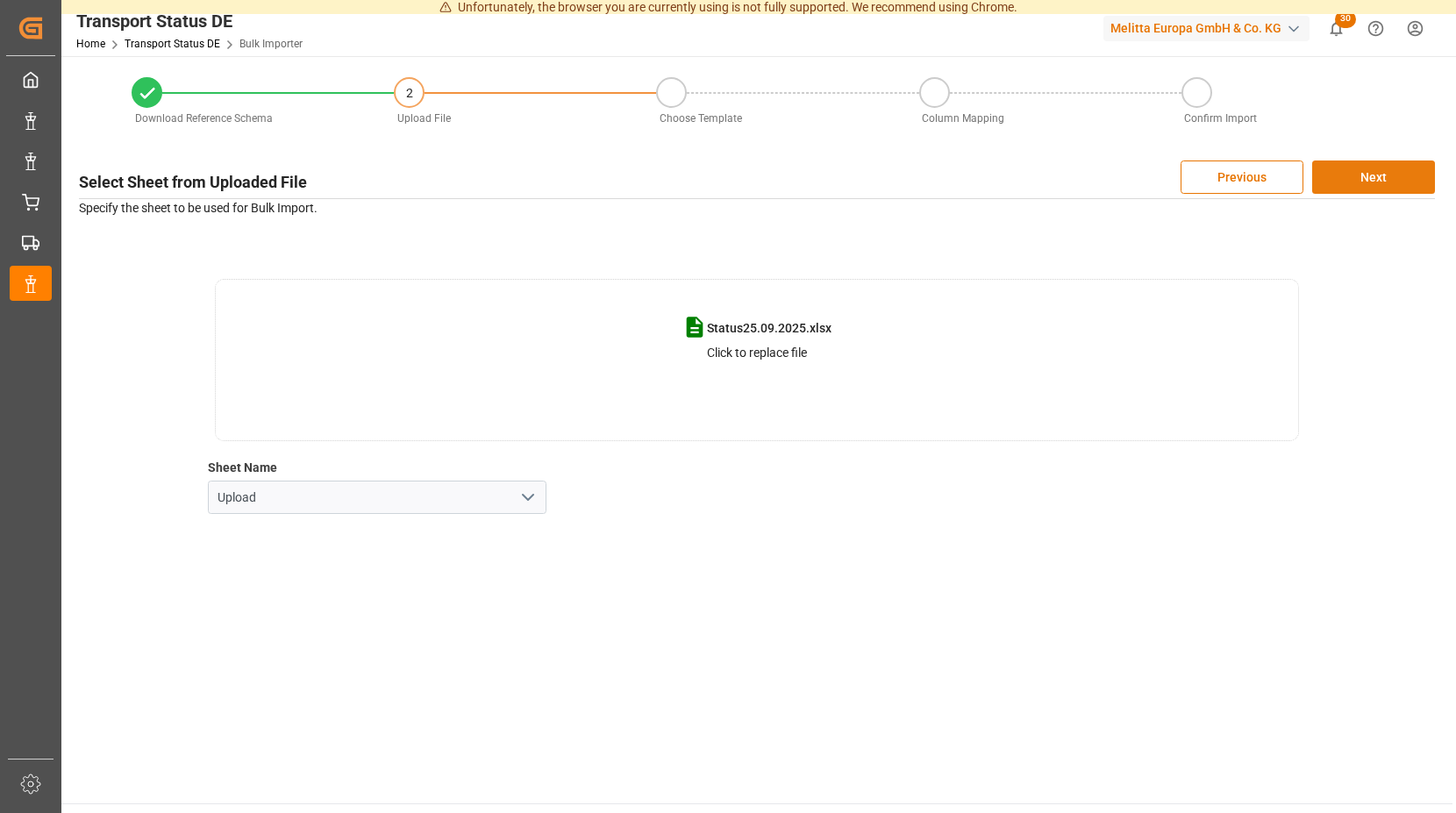
click at [1375, 170] on button "Next" at bounding box center [1373, 177] width 122 height 33
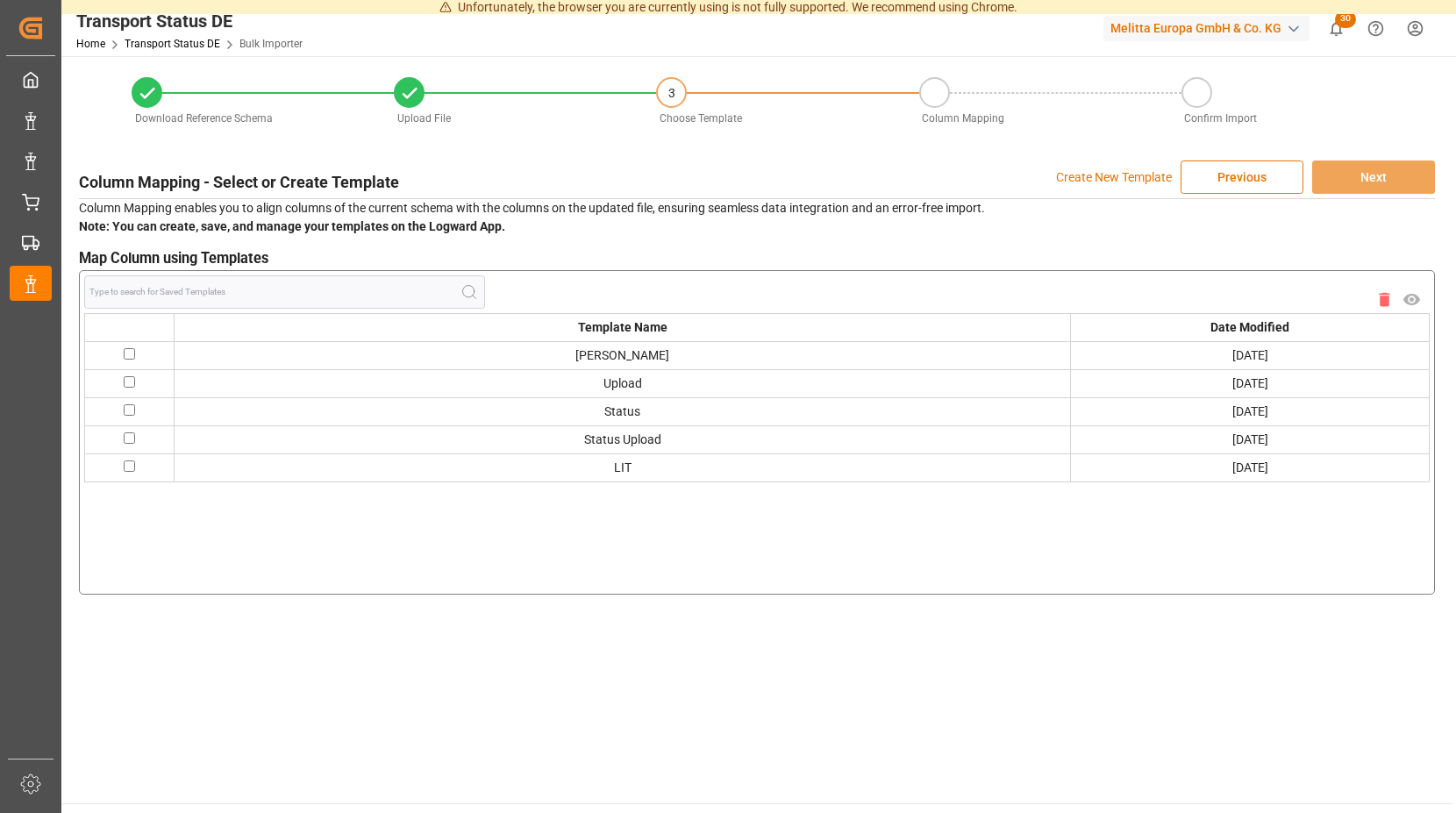
click at [130, 349] on input "checkbox" at bounding box center [129, 355] width 12 height 12
checkbox input "true"
click at [1340, 167] on button "Next" at bounding box center [1373, 177] width 122 height 33
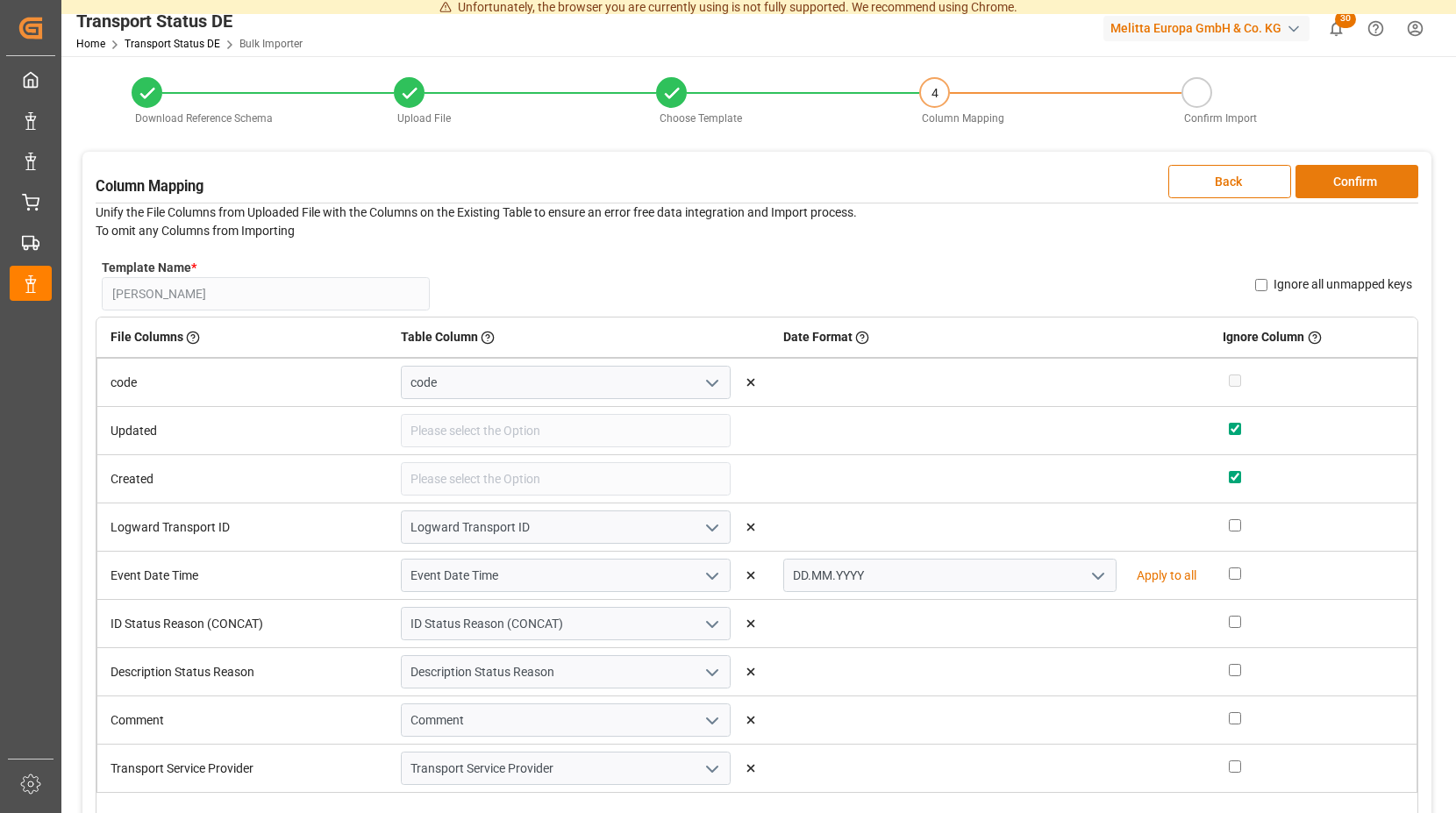
click at [1342, 172] on button "Confirm" at bounding box center [1356, 181] width 122 height 33
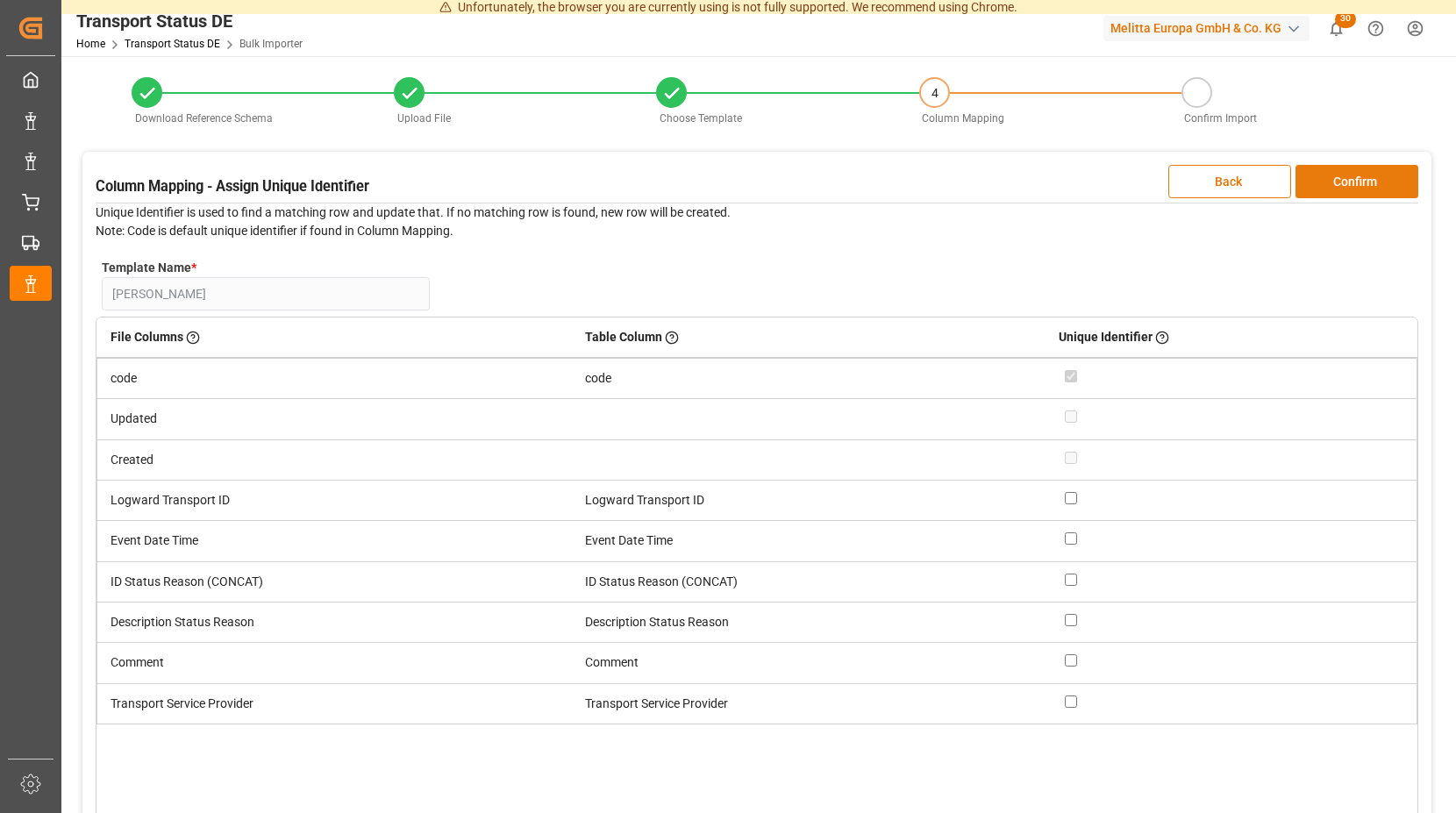
click at [1339, 175] on button "Confirm" at bounding box center [1356, 181] width 122 height 33
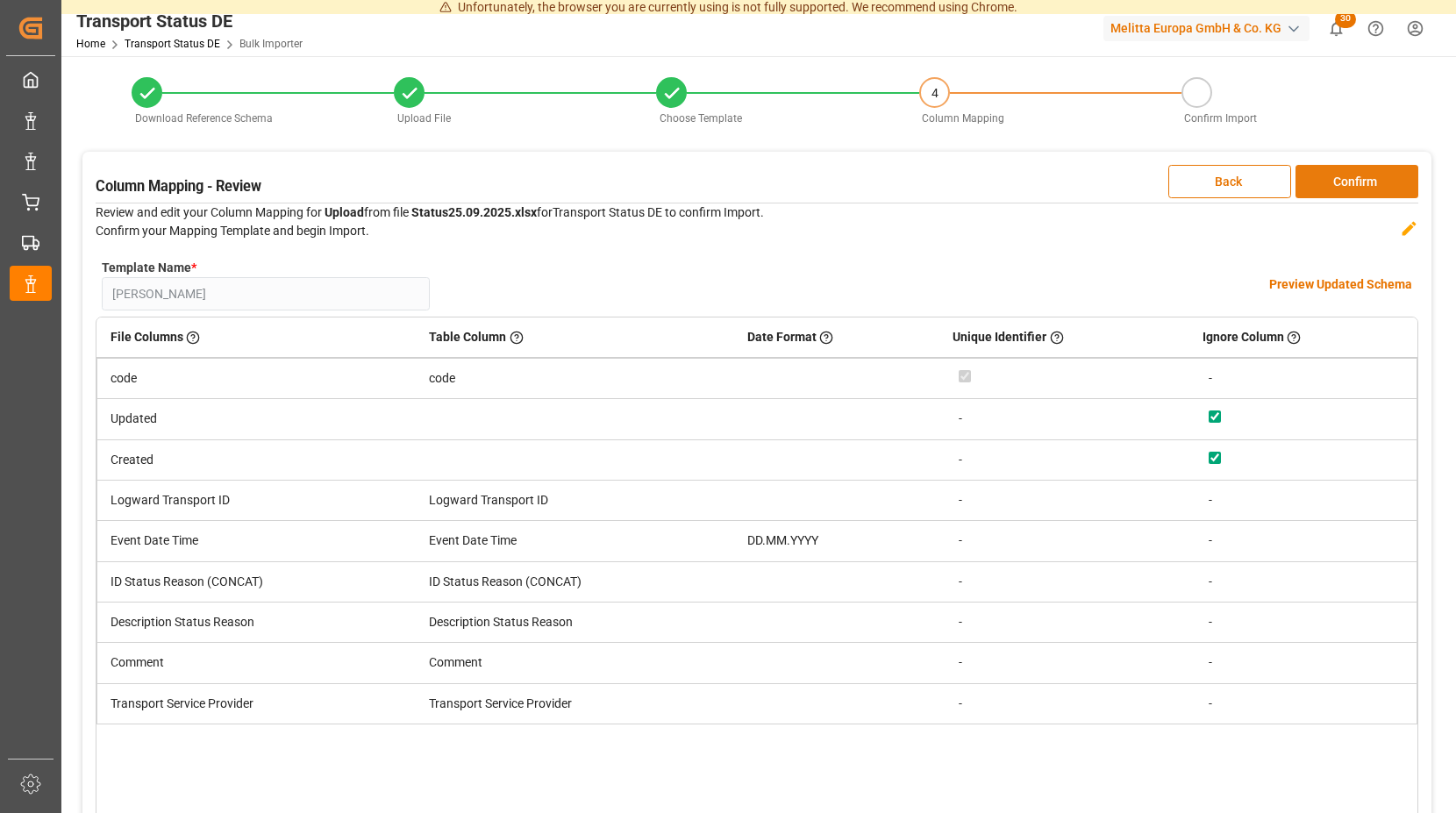
click at [1339, 175] on button "Confirm" at bounding box center [1356, 181] width 122 height 33
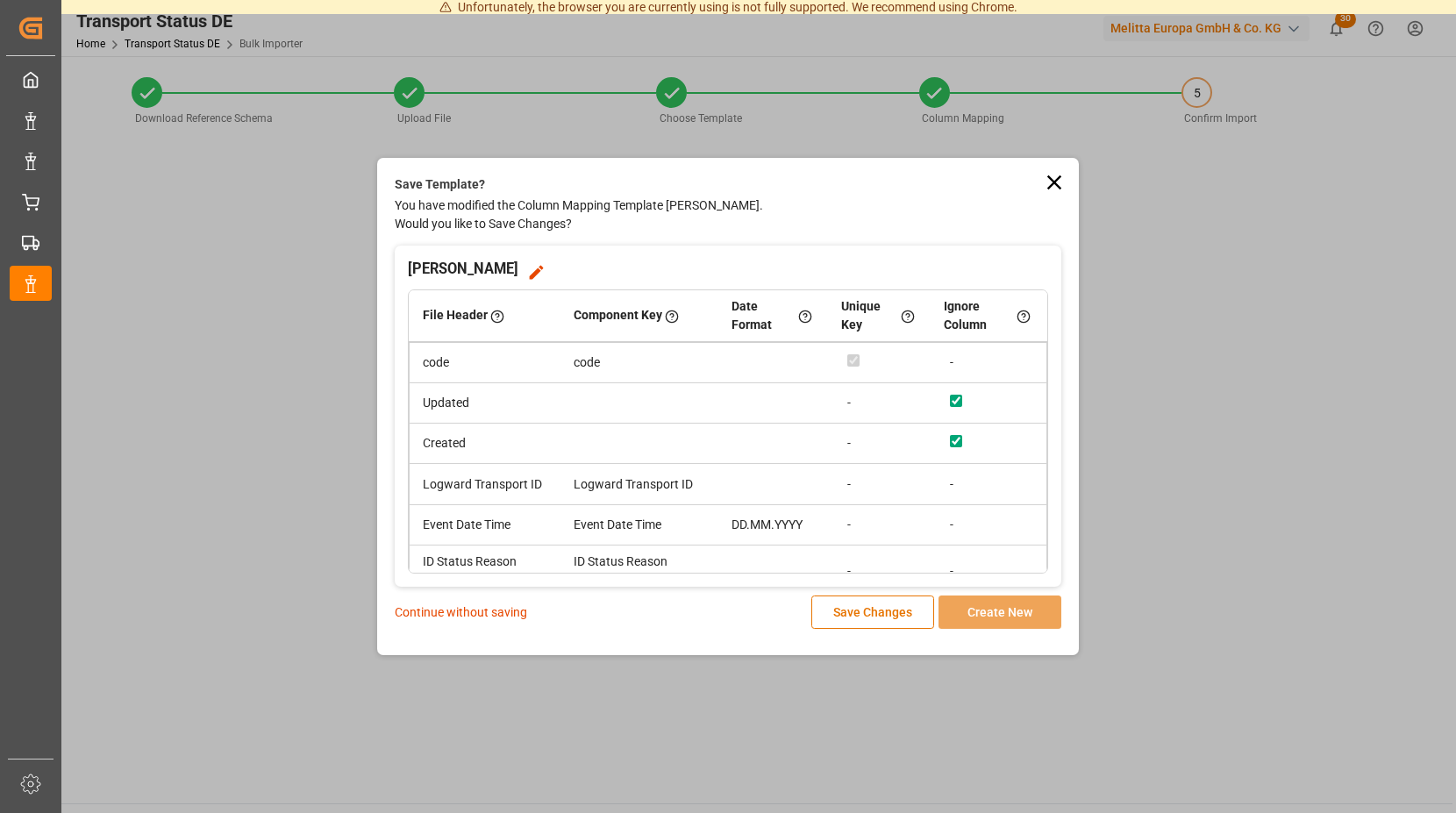
click at [499, 611] on p "Continue without saving" at bounding box center [460, 612] width 132 height 19
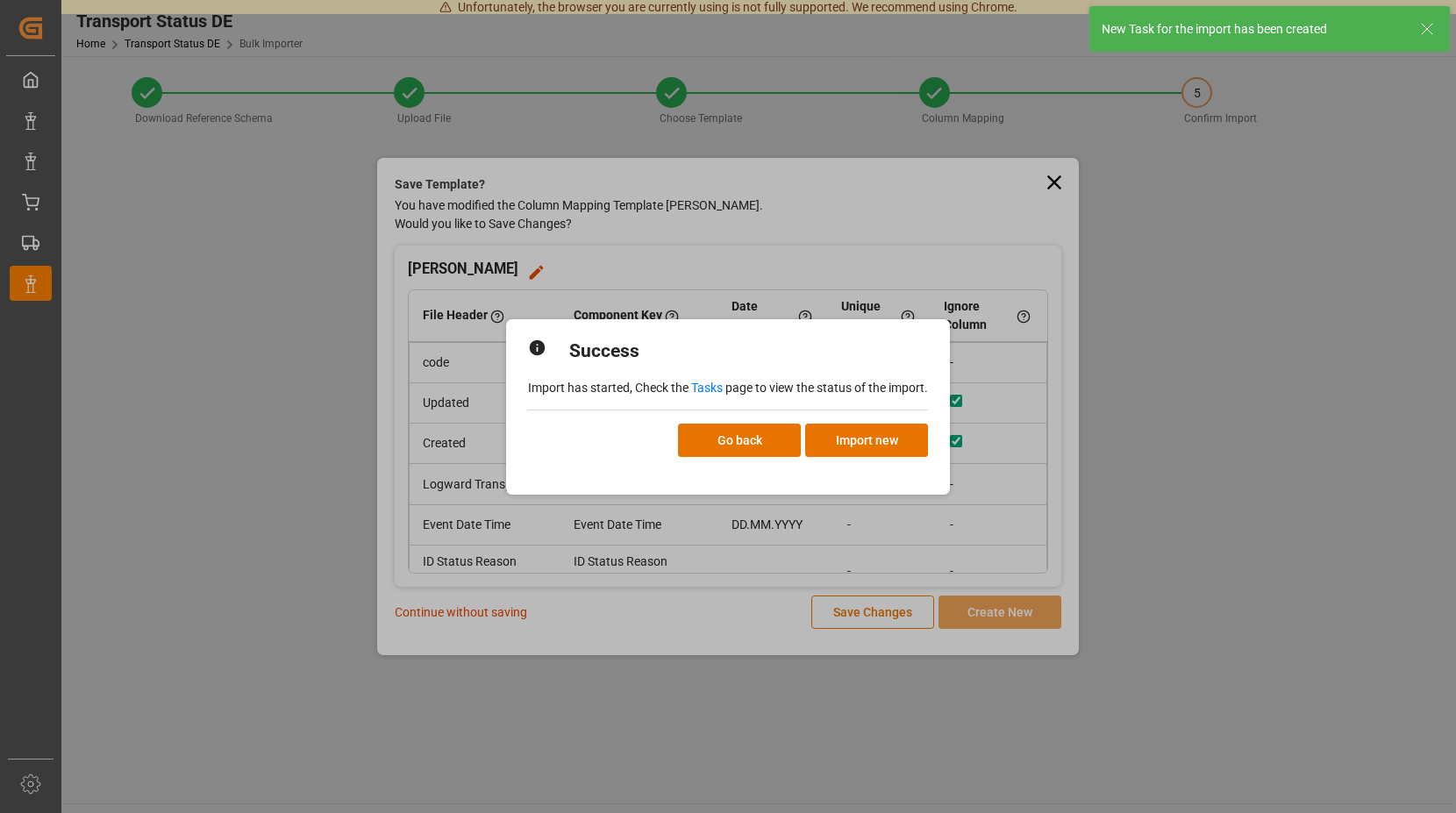
click at [702, 386] on link "Tasks" at bounding box center [707, 388] width 31 height 14
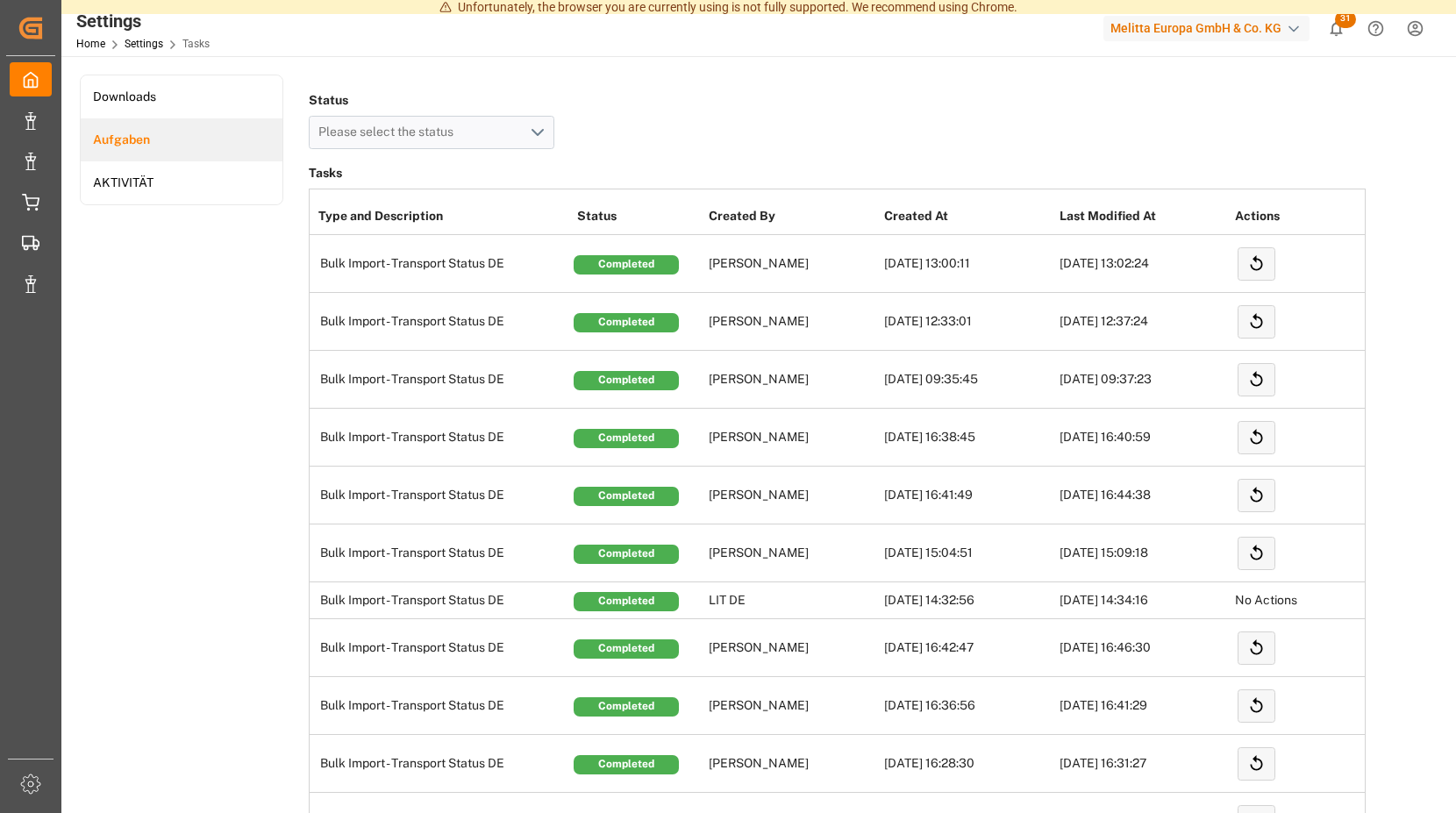
click at [1339, 24] on span "31" at bounding box center [1344, 20] width 21 height 18
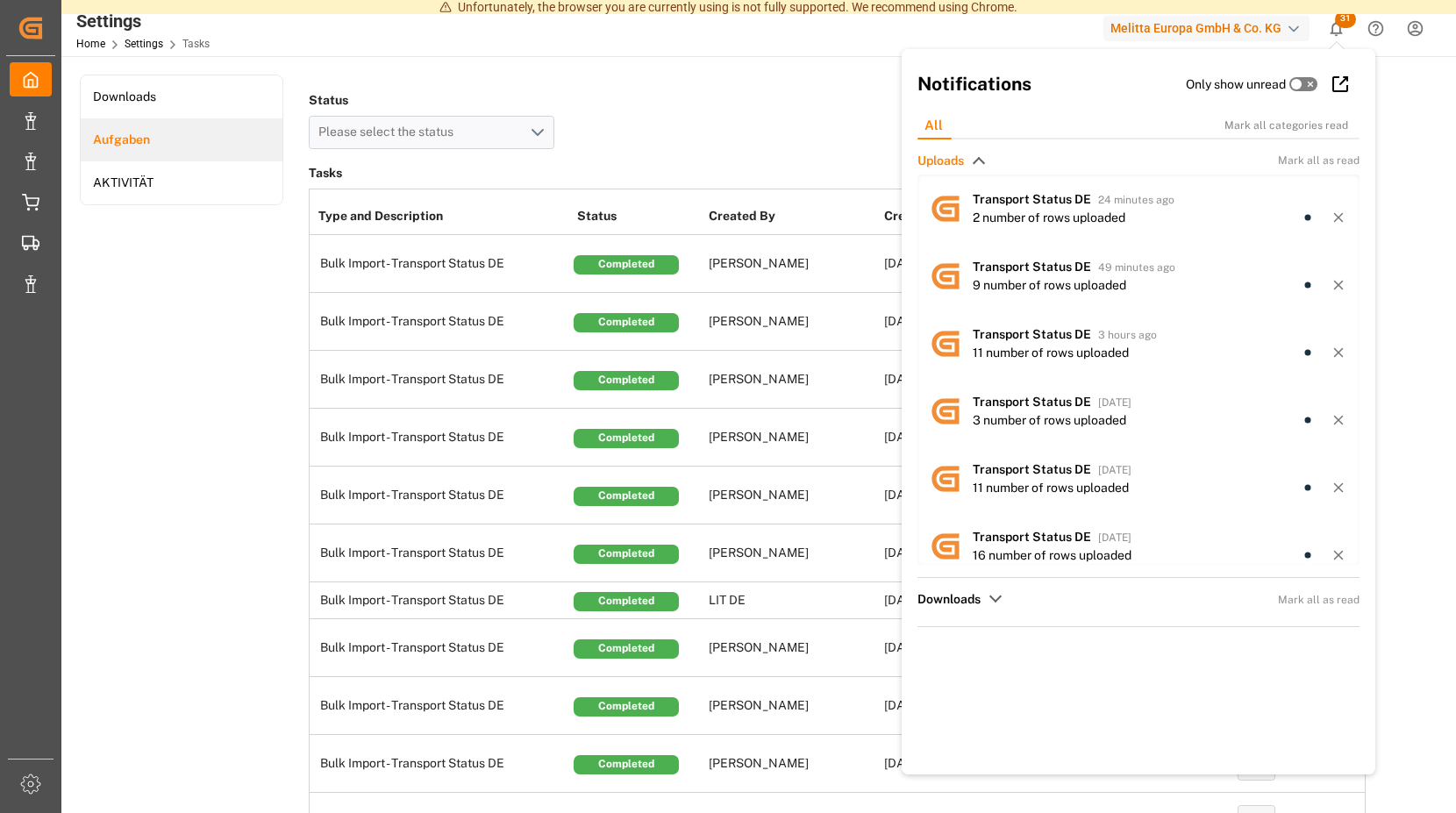
click at [1339, 24] on span "31" at bounding box center [1344, 20] width 21 height 18
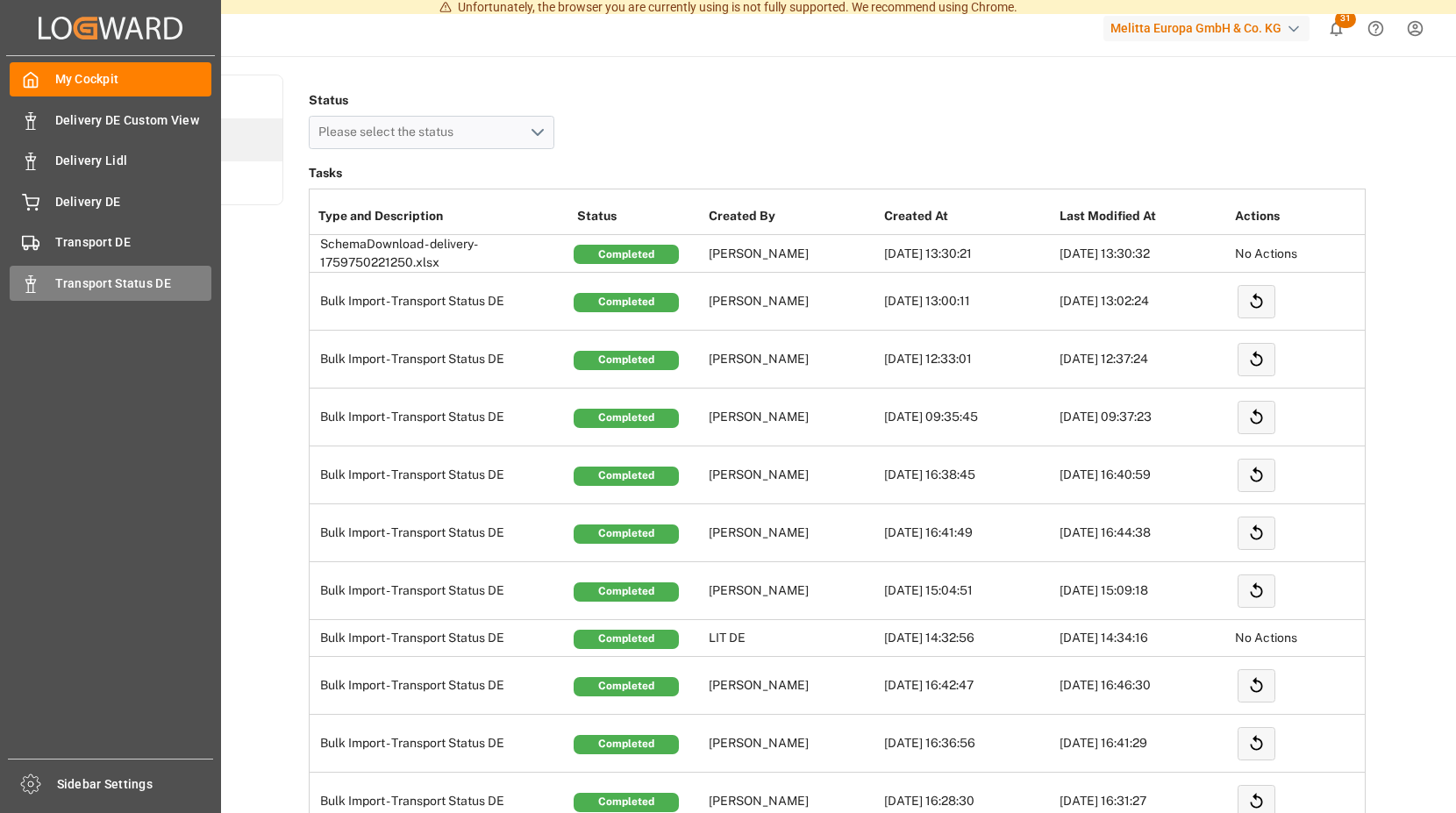
click at [75, 278] on span "Transport Status DE" at bounding box center [133, 283] width 157 height 19
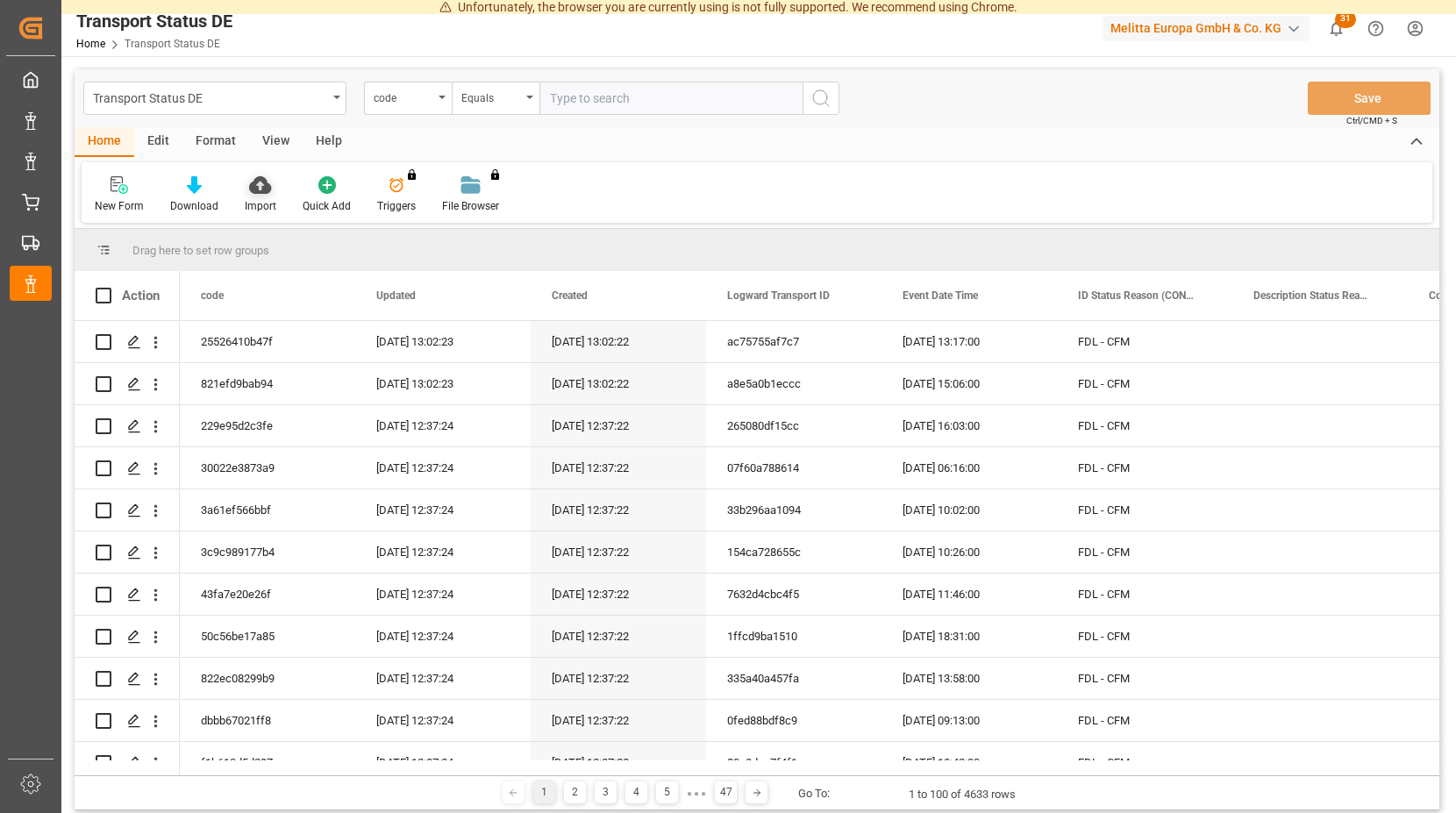
click at [257, 188] on icon at bounding box center [259, 185] width 22 height 18
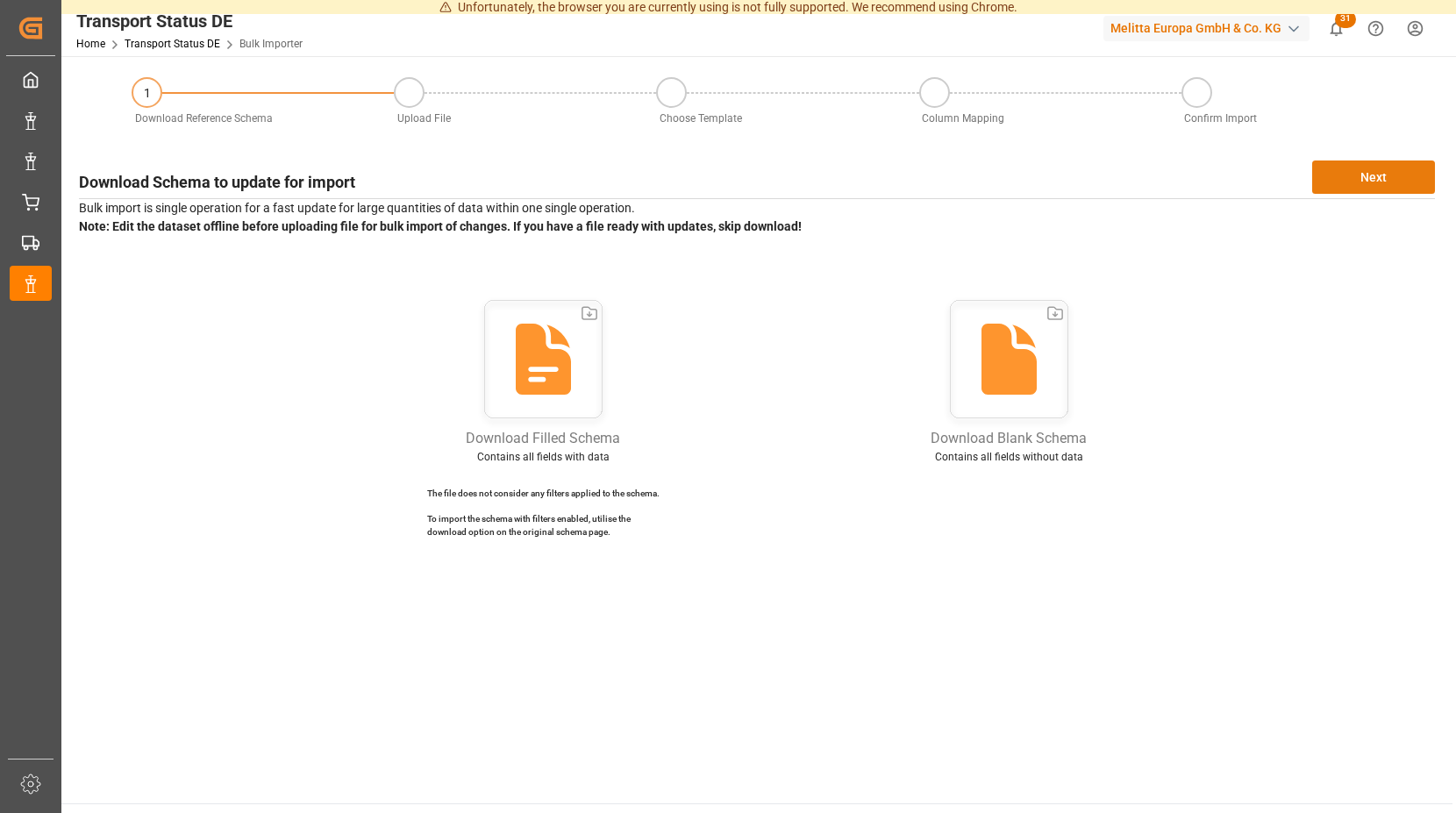
click at [1357, 172] on button "Next" at bounding box center [1373, 177] width 122 height 33
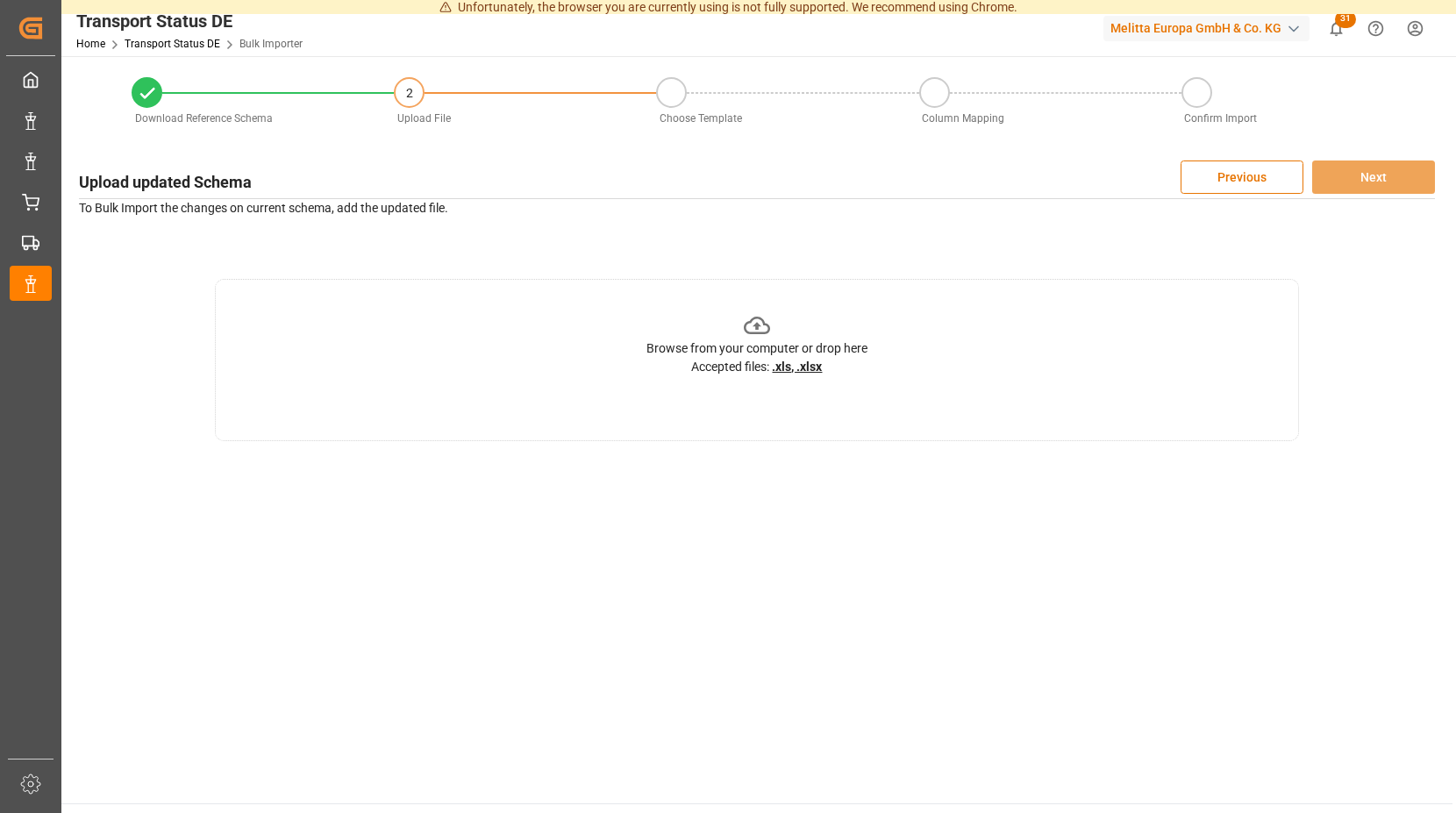
click at [750, 325] on icon at bounding box center [757, 326] width 27 height 27
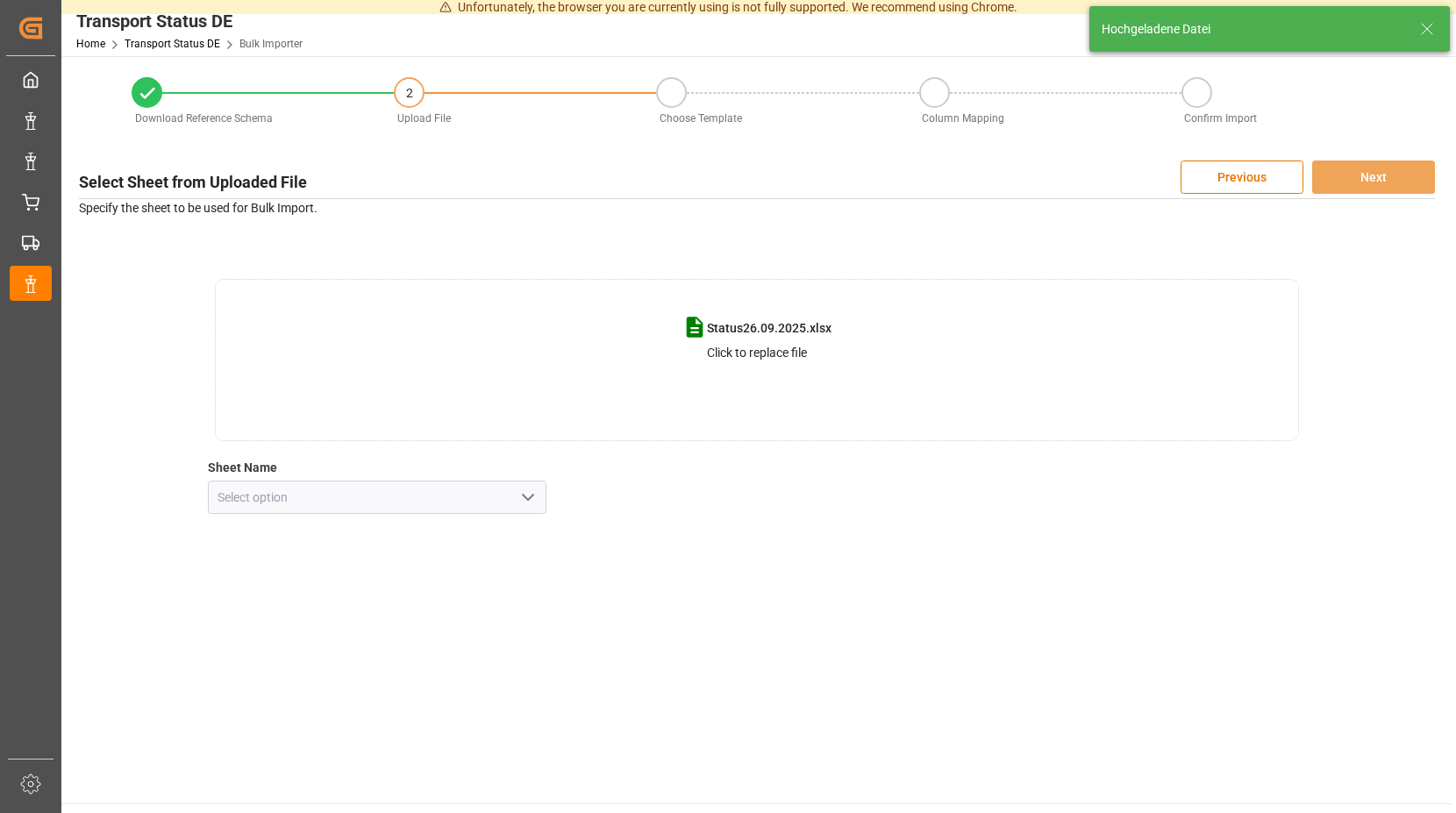
click at [526, 498] on icon "open menu" at bounding box center [527, 497] width 21 height 21
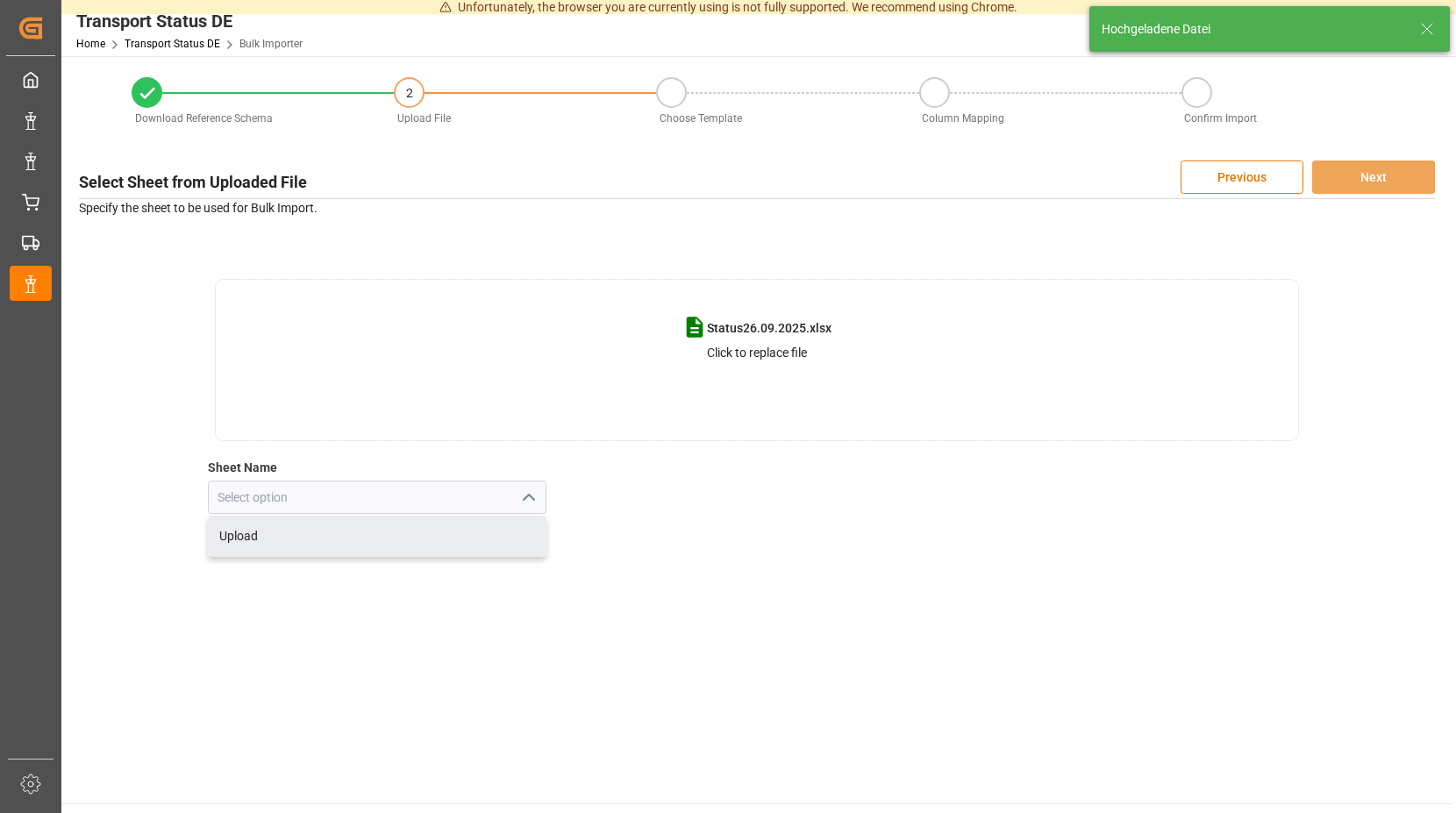
drag, startPoint x: 329, startPoint y: 539, endPoint x: 352, endPoint y: 514, distance: 34.0
click at [329, 534] on div "Upload" at bounding box center [377, 536] width 338 height 39
type input "Upload"
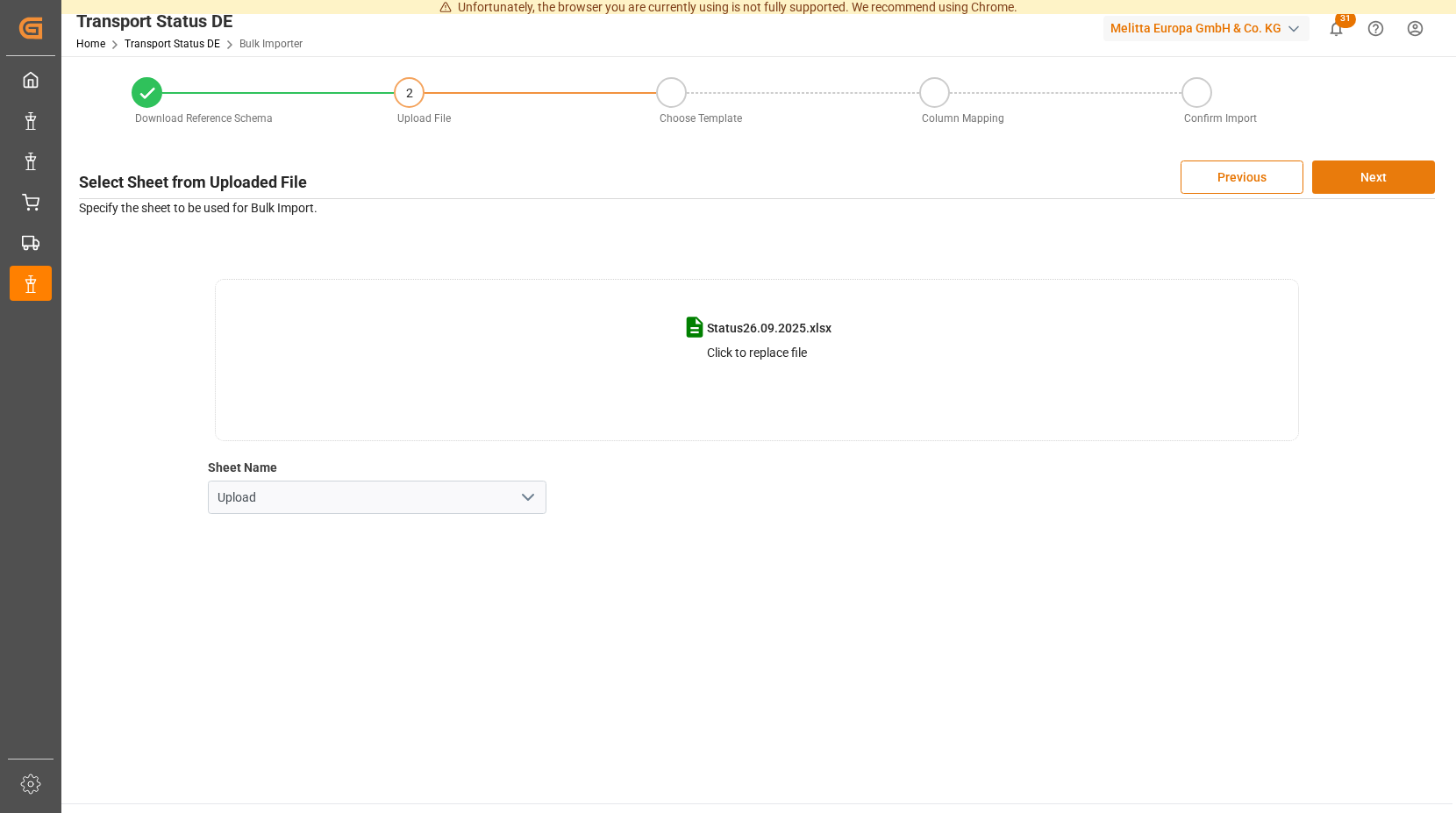
click at [1370, 172] on button "Next" at bounding box center [1373, 177] width 122 height 33
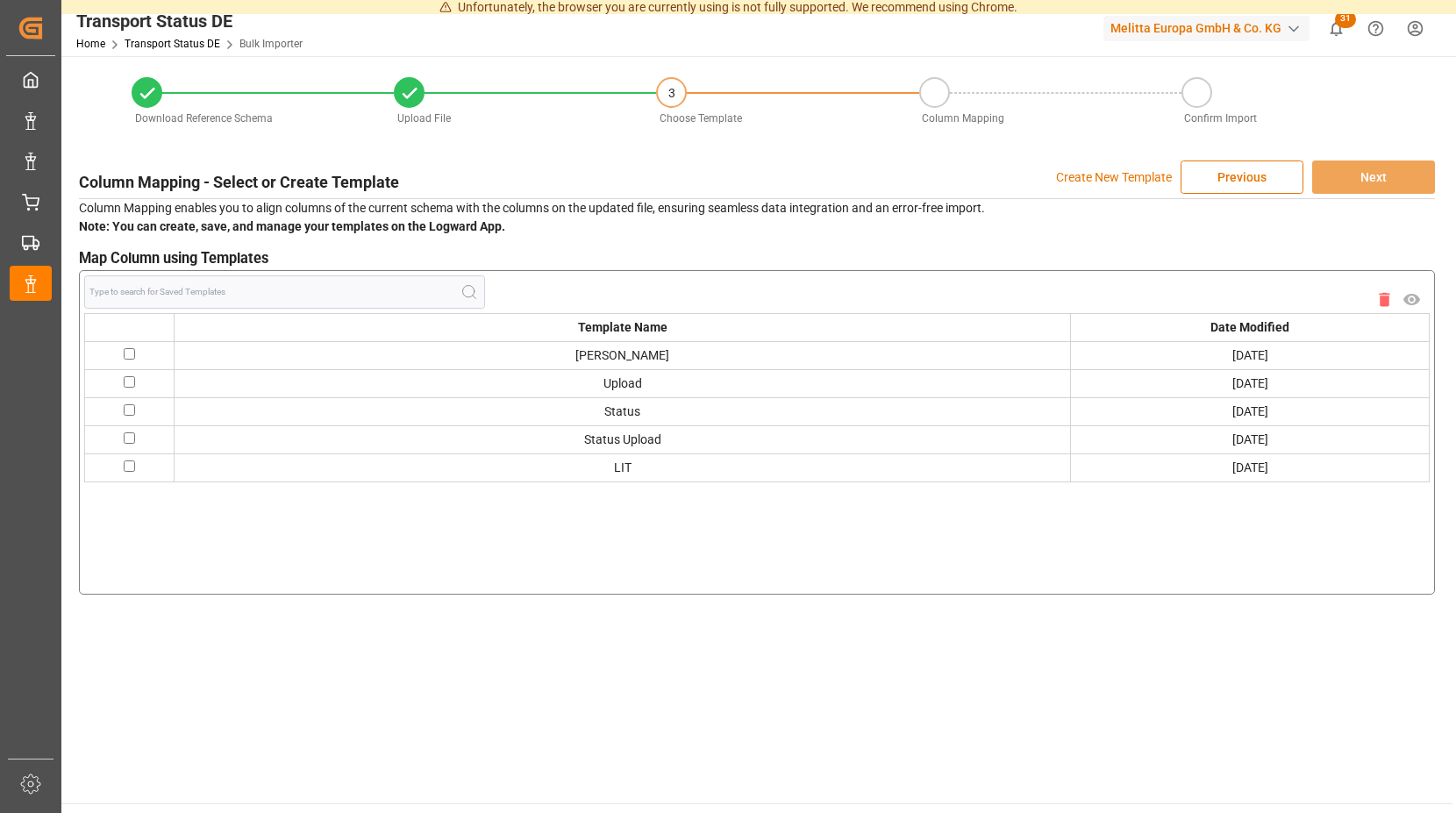
click at [127, 353] on input "checkbox" at bounding box center [129, 355] width 12 height 12
checkbox input "true"
click at [1348, 177] on button "Next" at bounding box center [1373, 177] width 122 height 33
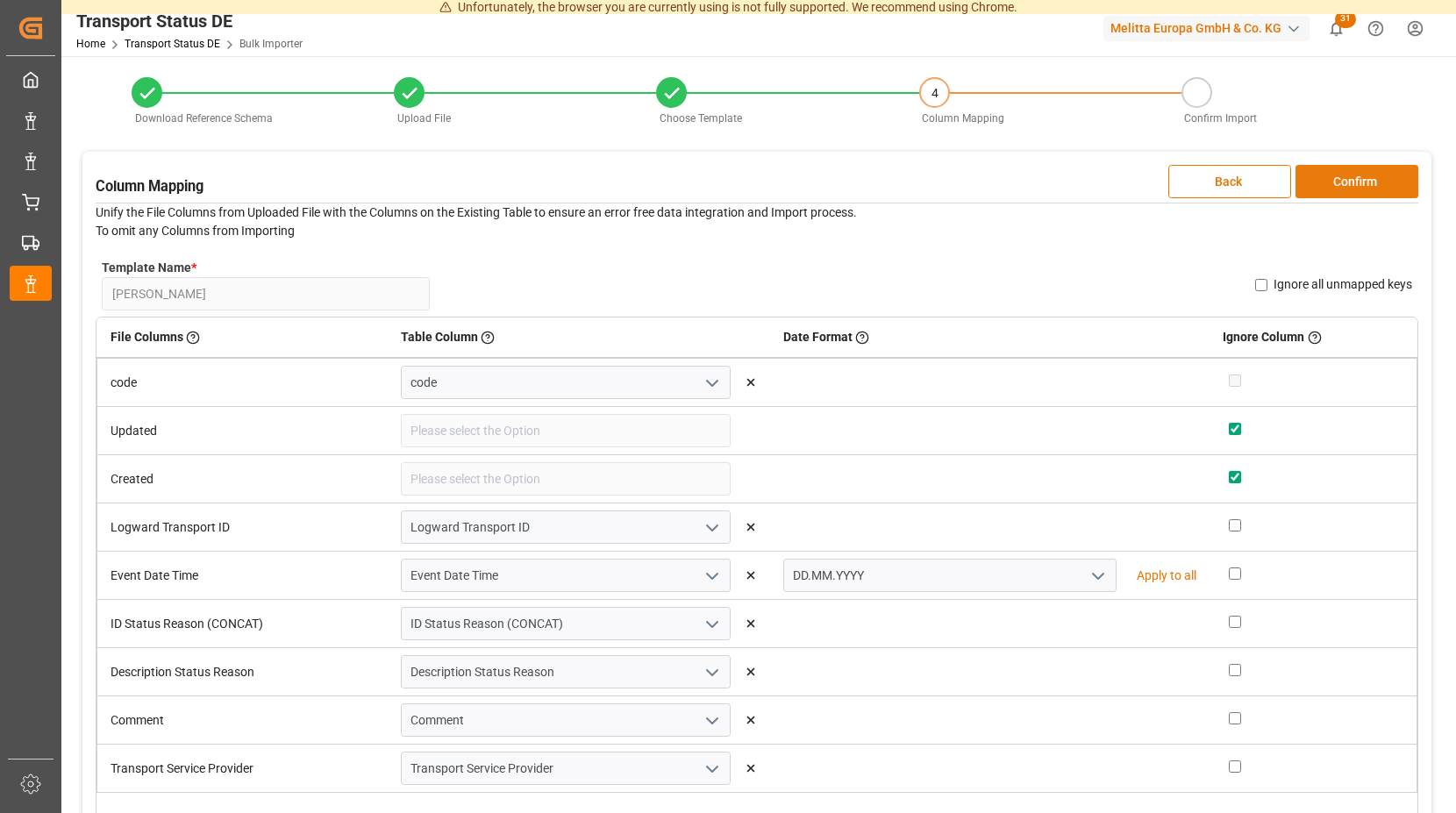
click at [1321, 172] on button "Confirm" at bounding box center [1356, 181] width 122 height 33
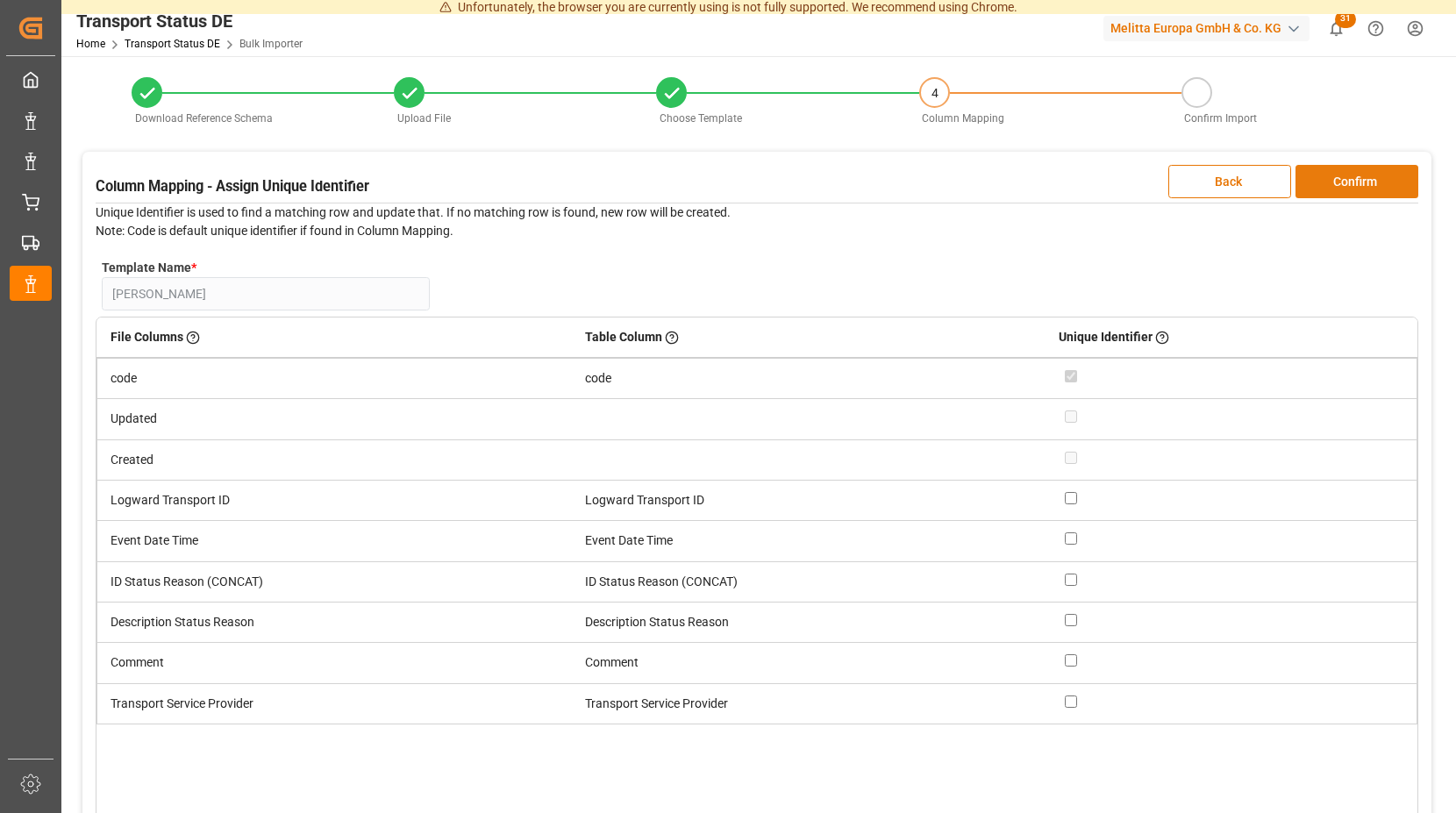
click at [1321, 172] on button "Confirm" at bounding box center [1356, 181] width 122 height 33
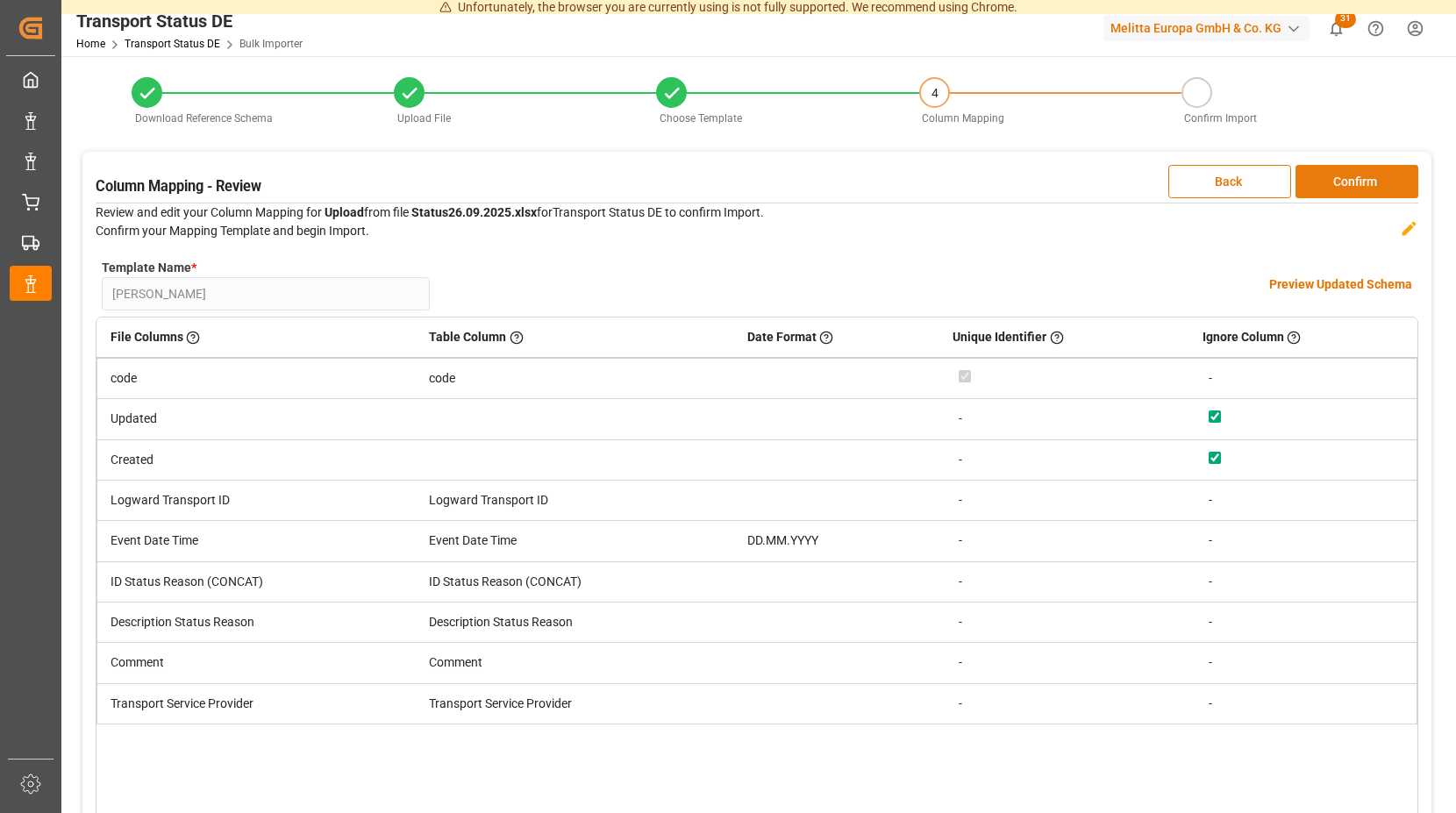
click at [1321, 172] on button "Confirm" at bounding box center [1356, 181] width 122 height 33
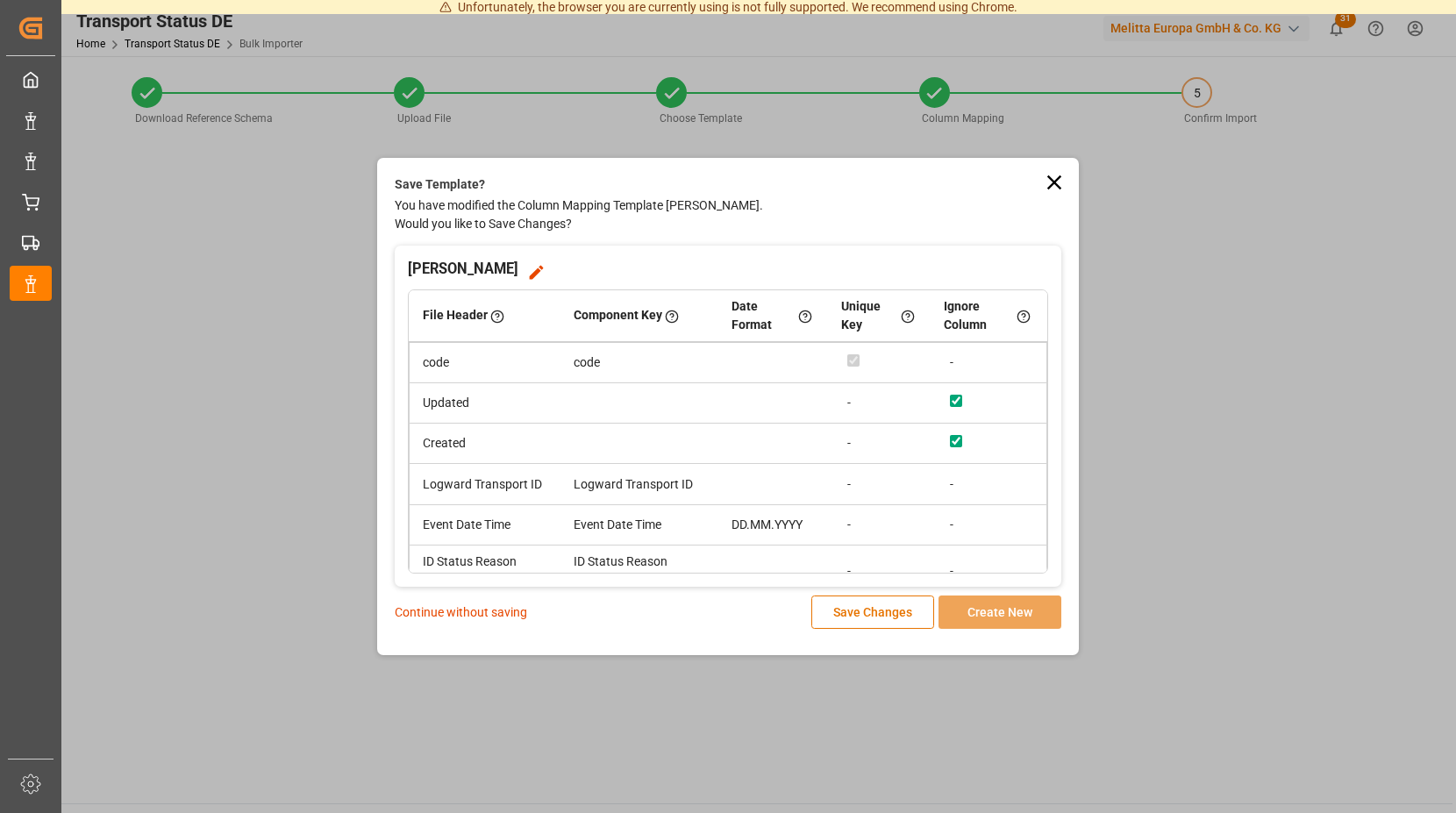
click at [466, 613] on p "Continue without saving" at bounding box center [460, 612] width 132 height 19
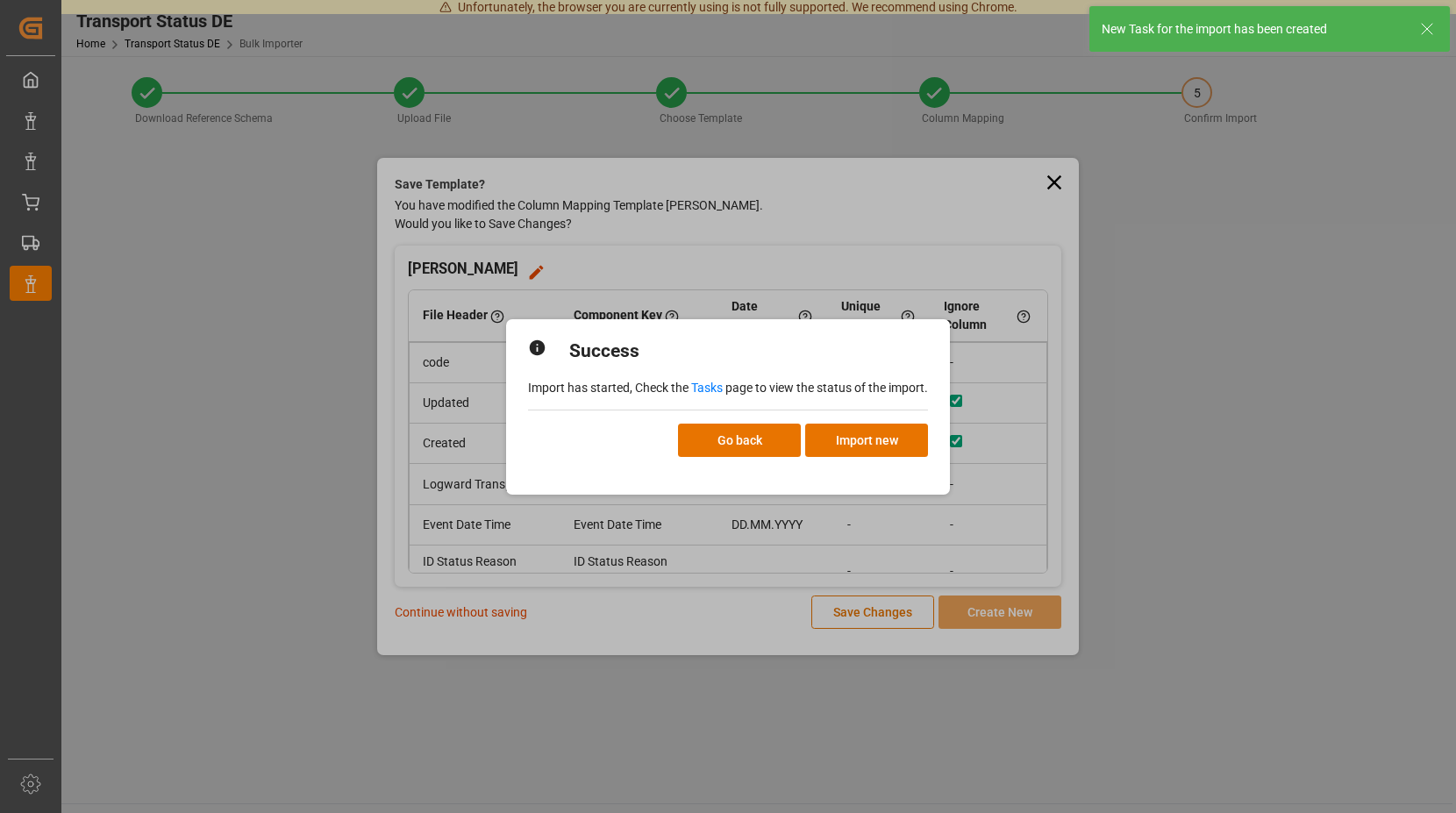
click at [711, 391] on link "Tasks" at bounding box center [707, 388] width 31 height 14
